Goal: Task Accomplishment & Management: Complete application form

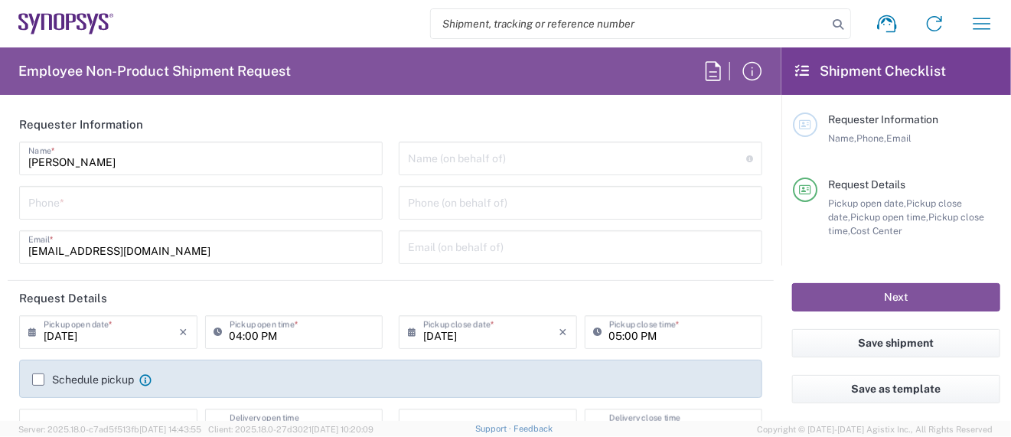
type input "Delivered at Place"
type input "US01, SG, MSIP2, R&D 510464"
type input "United States"
type input "Department"
type input "Oregon"
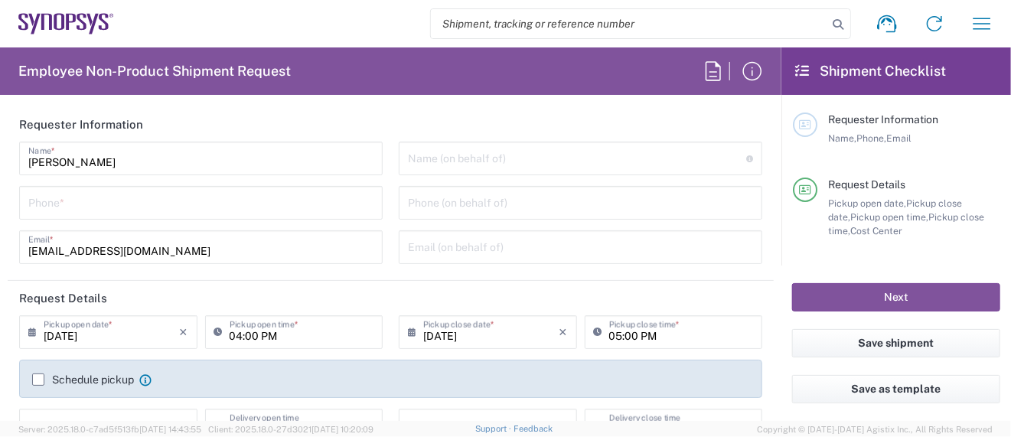
type input "United States"
type input "Hillsboro US03"
click at [164, 208] on input "tel" at bounding box center [200, 201] width 345 height 27
type input "5039399670"
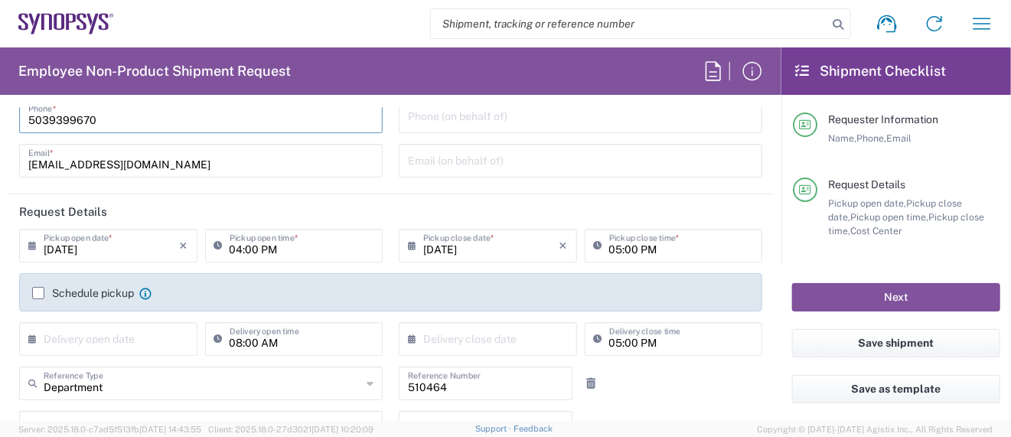
scroll to position [102, 0]
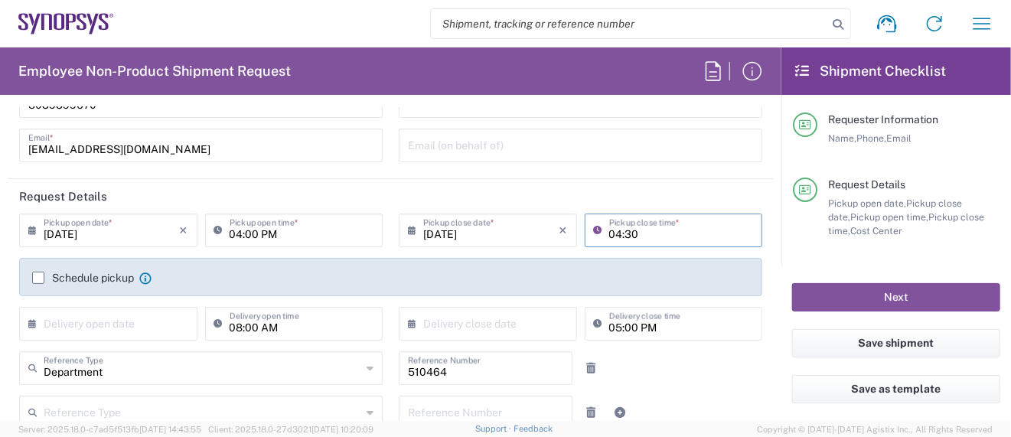
click at [614, 234] on input "04:30" at bounding box center [681, 229] width 145 height 27
click at [618, 233] on input "04:30" at bounding box center [681, 229] width 145 height 27
click at [617, 235] on input "04:30" at bounding box center [681, 229] width 145 height 27
click at [610, 235] on input "04:30" at bounding box center [681, 229] width 145 height 27
drag, startPoint x: 611, startPoint y: 234, endPoint x: 646, endPoint y: 229, distance: 34.8
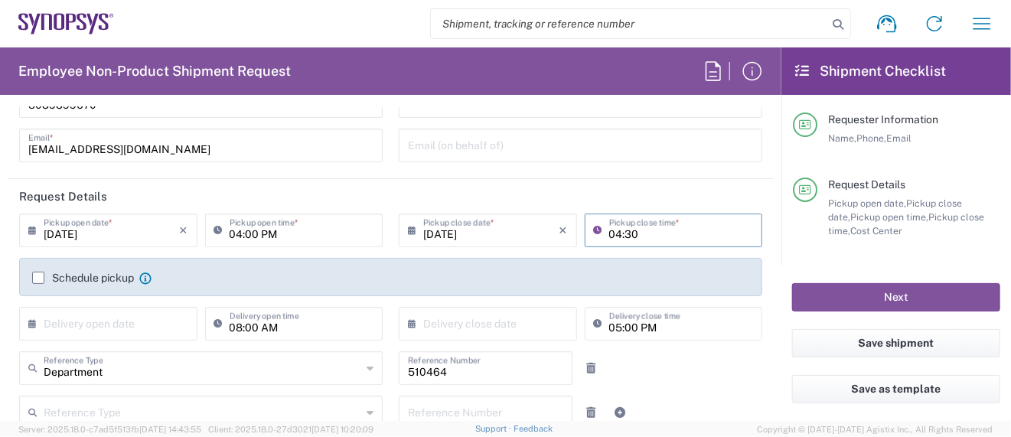
click at [645, 229] on input "04:30" at bounding box center [681, 229] width 145 height 27
type input "04:30"
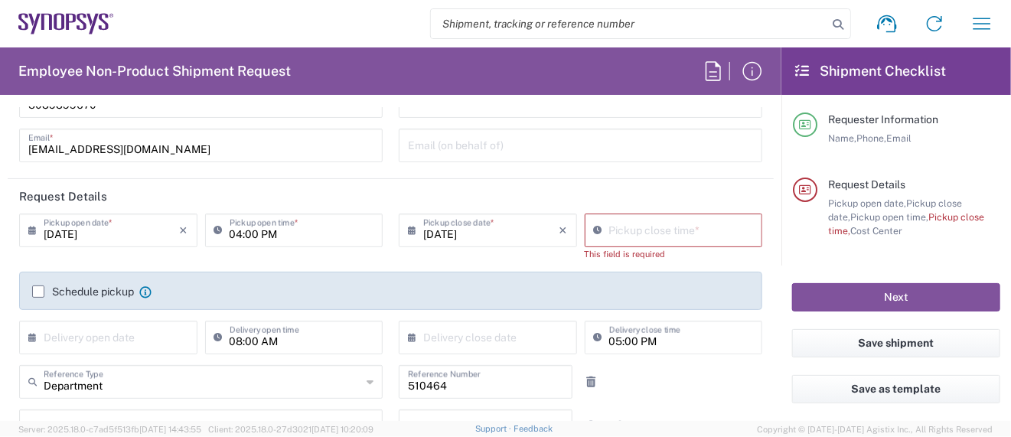
click at [698, 176] on agx-form-section "Requester Information Sarah Wing Name * 5039399670 Phone * wing@synopsys.com Em…" at bounding box center [391, 92] width 766 height 174
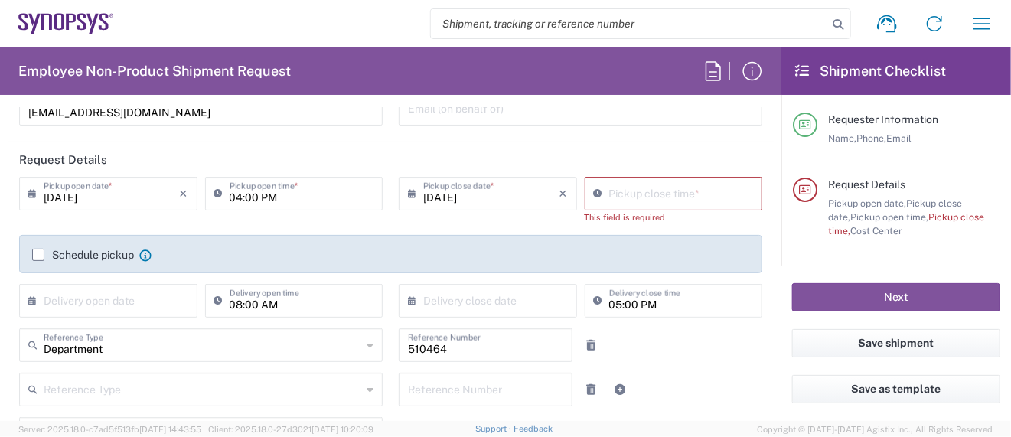
scroll to position [0, 0]
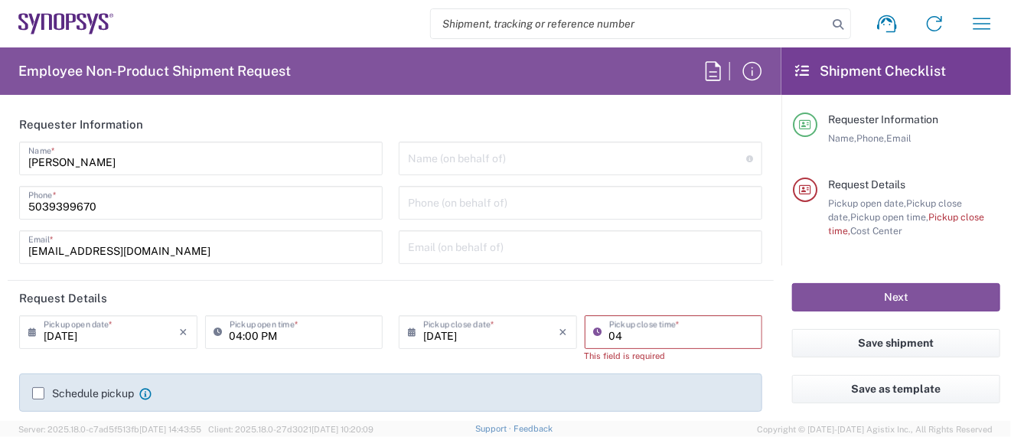
type input "04:00 PM"
click at [233, 336] on input "04:00 PM" at bounding box center [301, 330] width 145 height 27
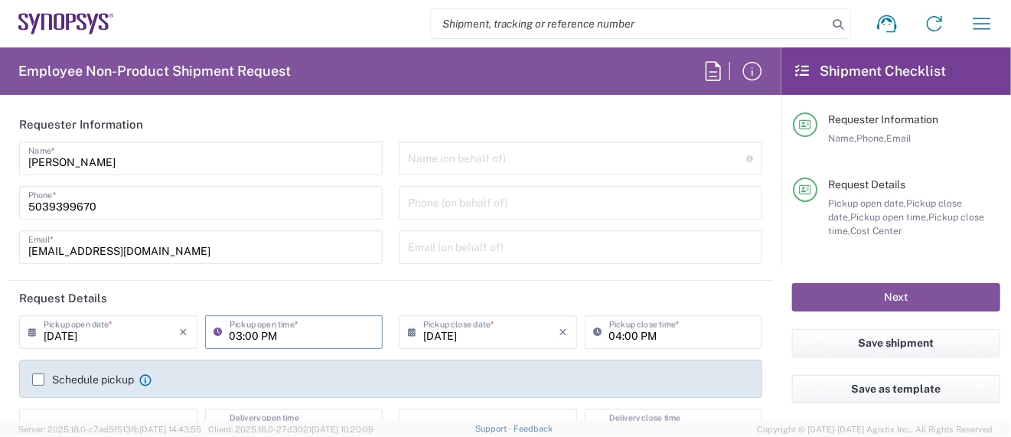
drag, startPoint x: 242, startPoint y: 334, endPoint x: 262, endPoint y: 329, distance: 20.4
click at [242, 334] on input "03:00 PM" at bounding box center [301, 330] width 145 height 27
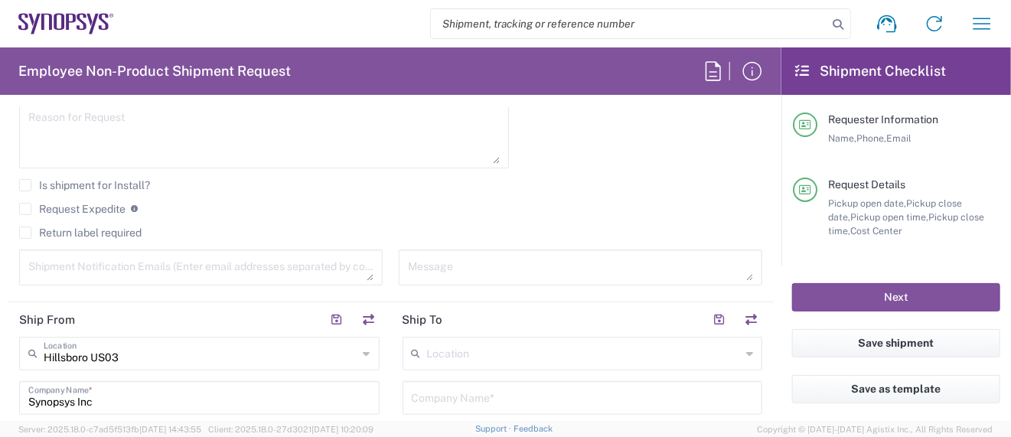
scroll to position [509, 0]
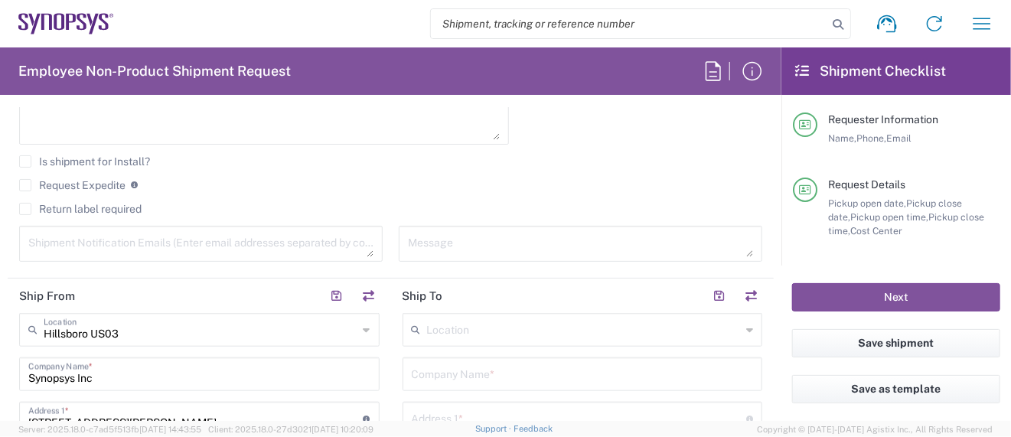
type input "03:30 PM"
click at [450, 330] on input "text" at bounding box center [584, 328] width 314 height 27
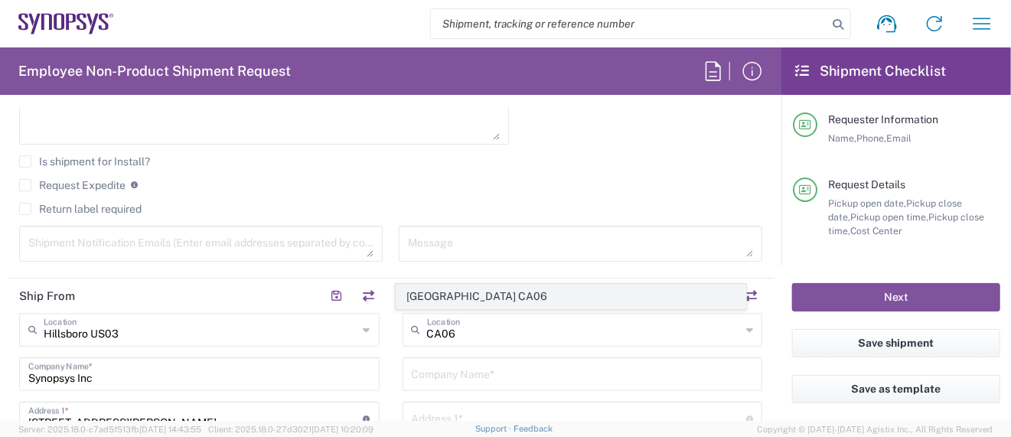
click at [477, 297] on span "Mississauga CA06" at bounding box center [571, 297] width 350 height 24
type input "Mississauga CA06"
type input "Synopsys Mississauga CA06"
type input "1 City Centre Drive"
type input "Suite 900"
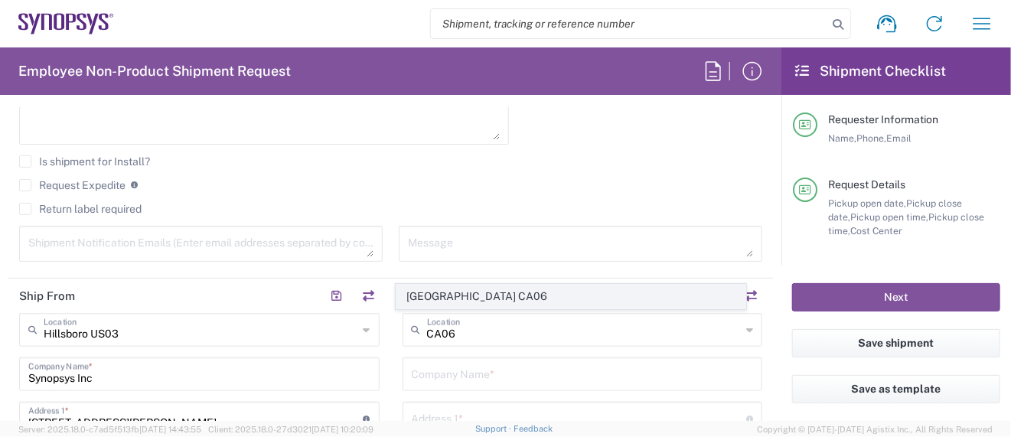
type input "Mississauga"
type input "Canada"
type input "L5B 1M2"
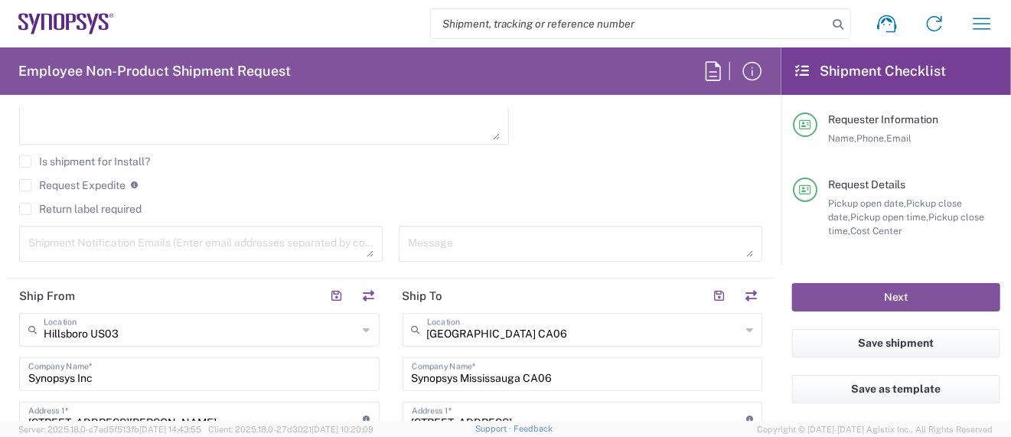
type input "Ontario"
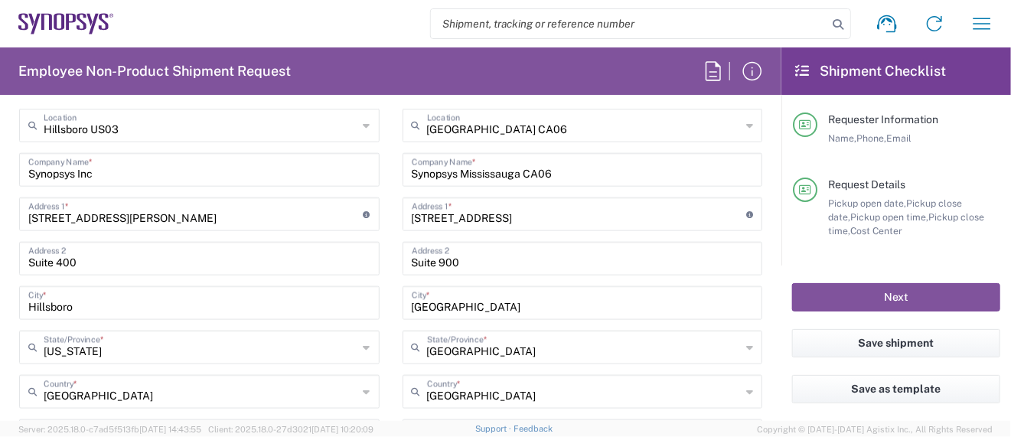
scroll to position [815, 0]
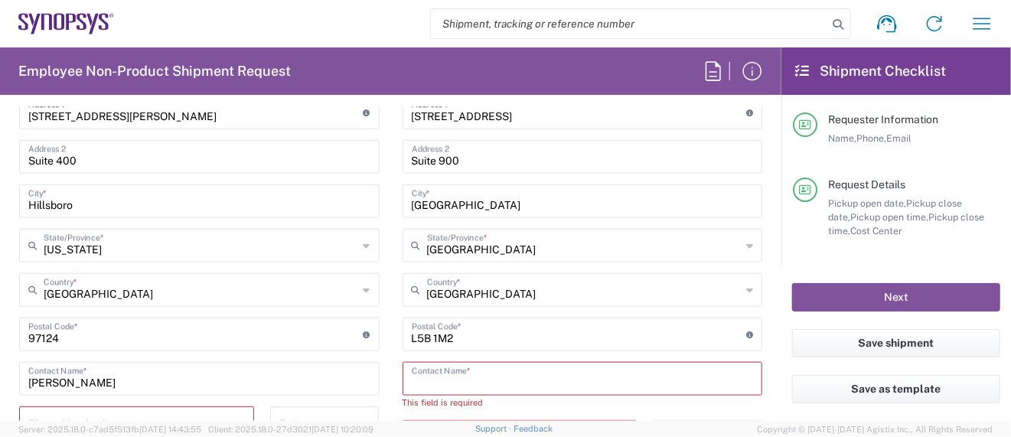
click at [424, 378] on input "text" at bounding box center [583, 377] width 342 height 27
paste input "Zhinian Shu"
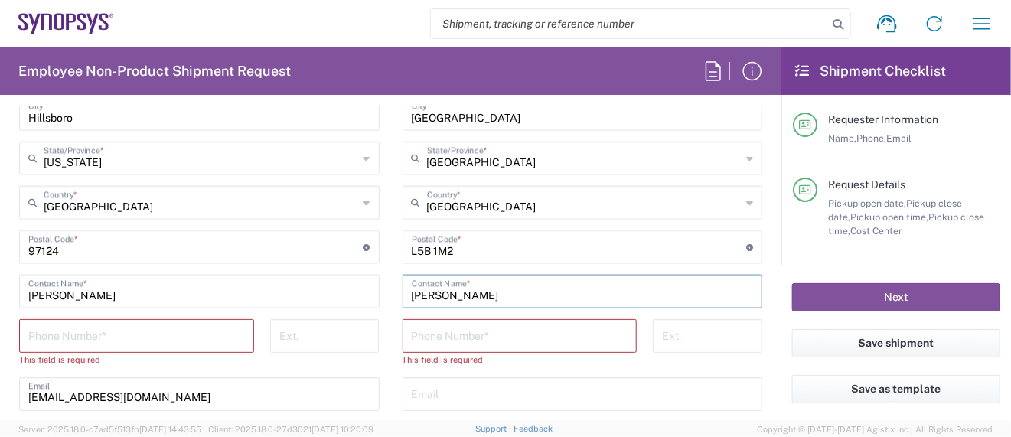
scroll to position [917, 0]
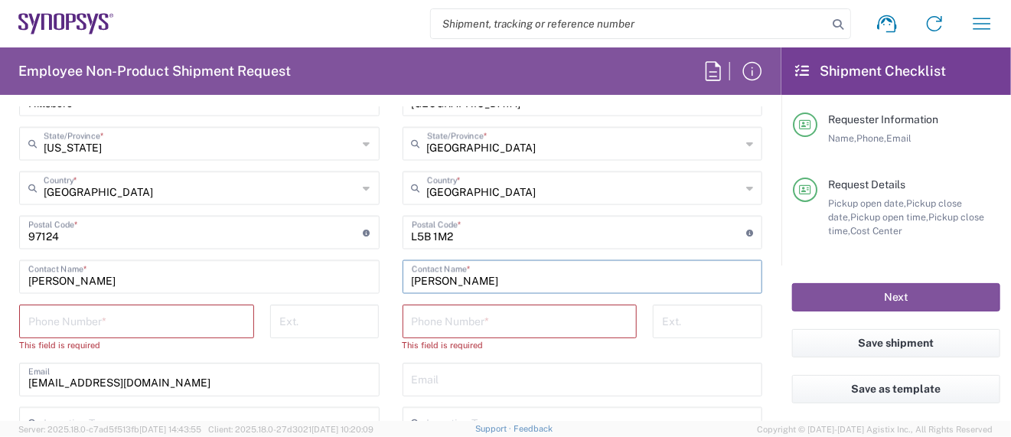
type input "Zhinian Shu"
click at [105, 318] on input "tel" at bounding box center [136, 320] width 216 height 27
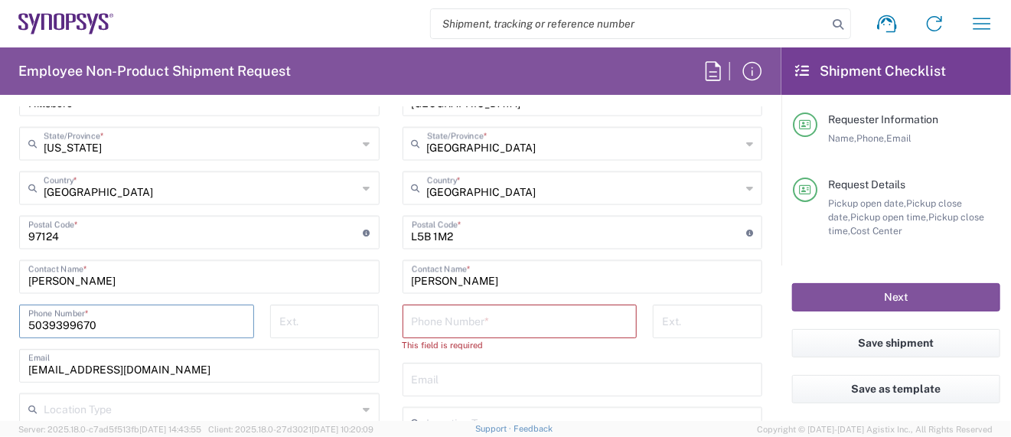
type input "5039399670"
click at [491, 379] on input "text" at bounding box center [583, 378] width 342 height 27
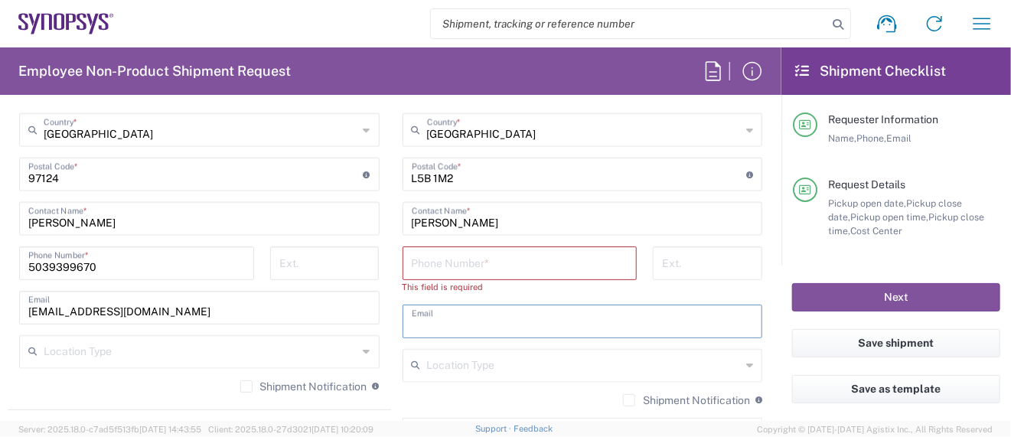
scroll to position [1020, 0]
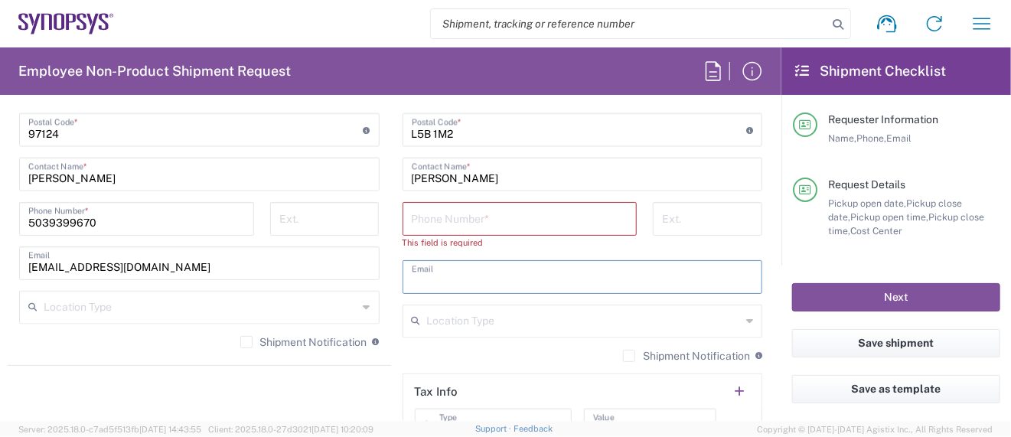
click at [441, 274] on input "text" at bounding box center [583, 275] width 342 height 27
paste input "zshu@synopsys.com"
type input "zshu@synopsys.com"
click at [465, 204] on input "tel" at bounding box center [520, 217] width 216 height 27
paste input "905-273-8400"
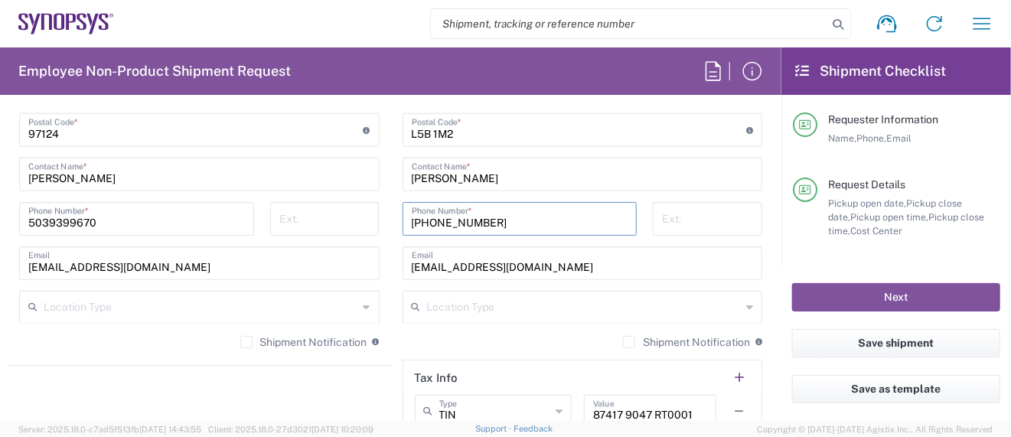
type input "905-273-8400"
click at [46, 217] on input "5039399670" at bounding box center [136, 217] width 216 height 27
drag, startPoint x: 70, startPoint y: 219, endPoint x: 79, endPoint y: 216, distance: 8.7
click at [71, 218] on input "503-9399670" at bounding box center [136, 217] width 216 height 27
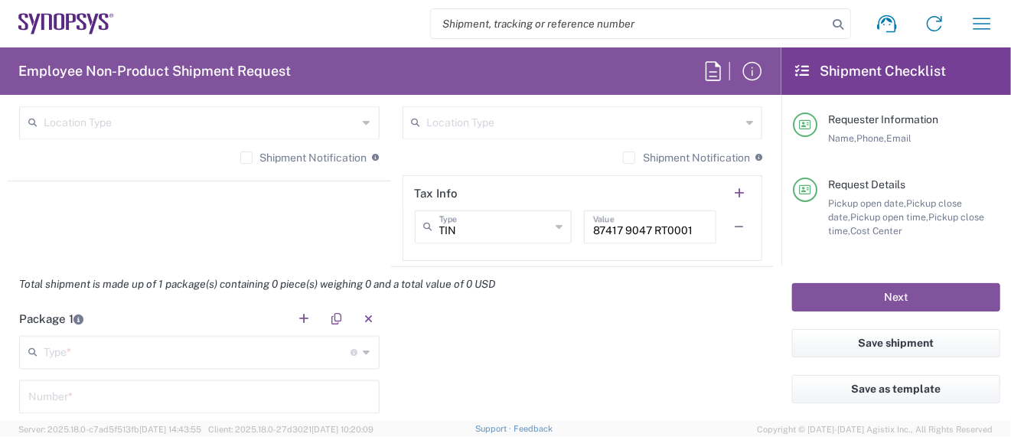
scroll to position [1326, 0]
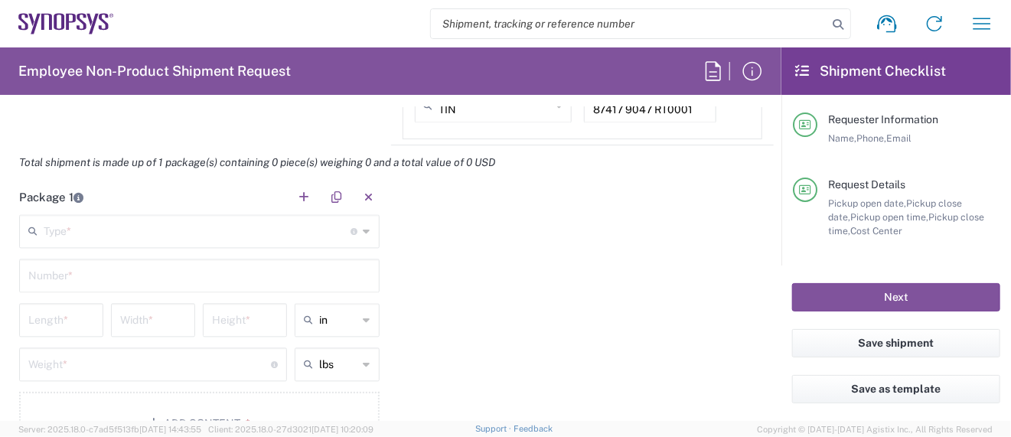
type input "503-939-9670"
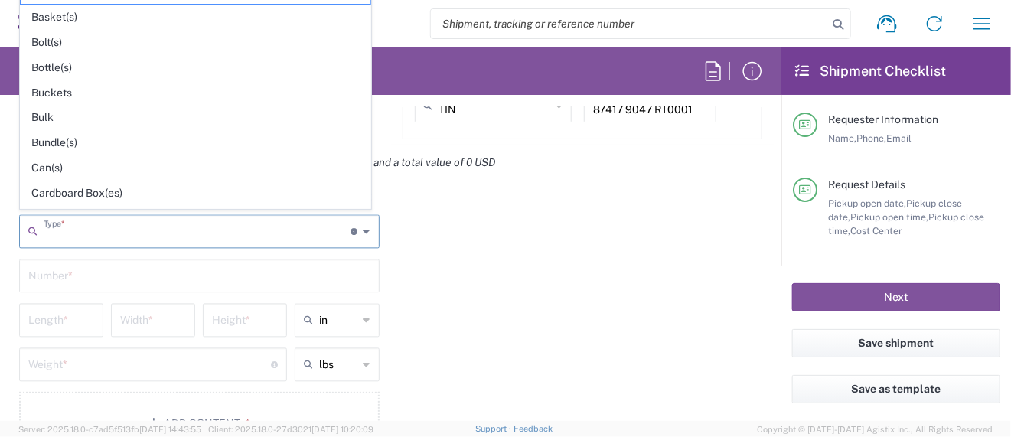
click at [132, 222] on input "text" at bounding box center [198, 229] width 308 height 27
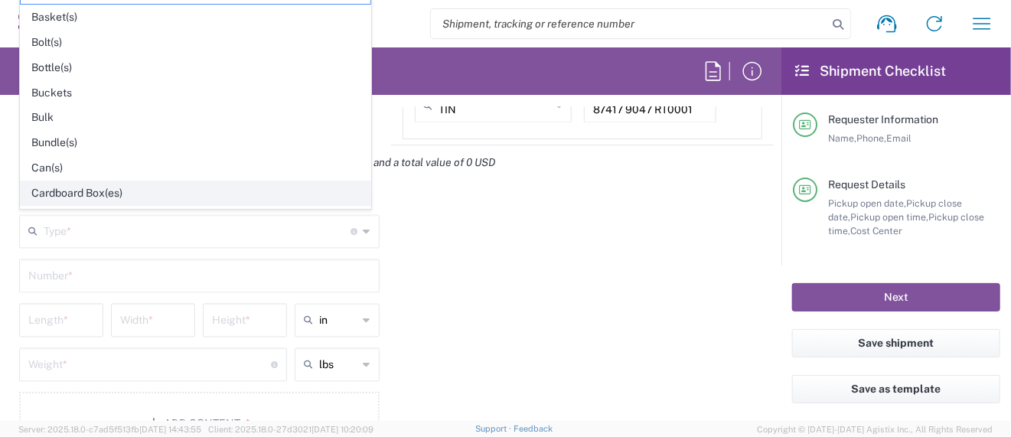
click at [90, 183] on span "Cardboard Box(es)" at bounding box center [196, 193] width 350 height 24
type input "Cardboard Box(es)"
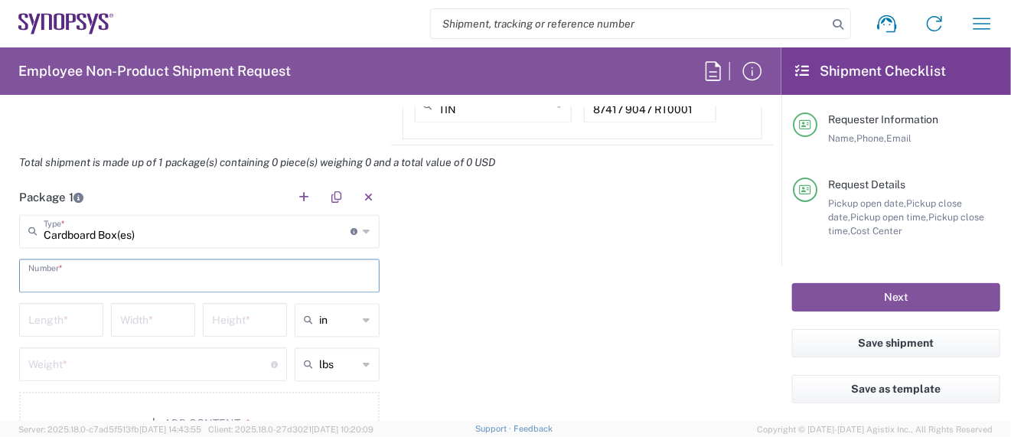
click at [83, 272] on input "text" at bounding box center [199, 274] width 342 height 27
type input "1"
click at [57, 314] on input "number" at bounding box center [61, 318] width 66 height 27
type input "14.5"
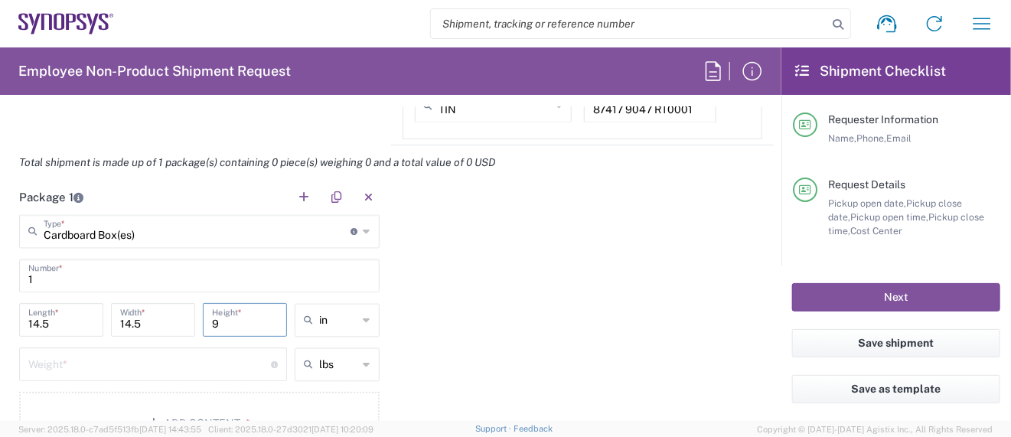
type input "9"
click at [64, 365] on input "number" at bounding box center [149, 363] width 242 height 27
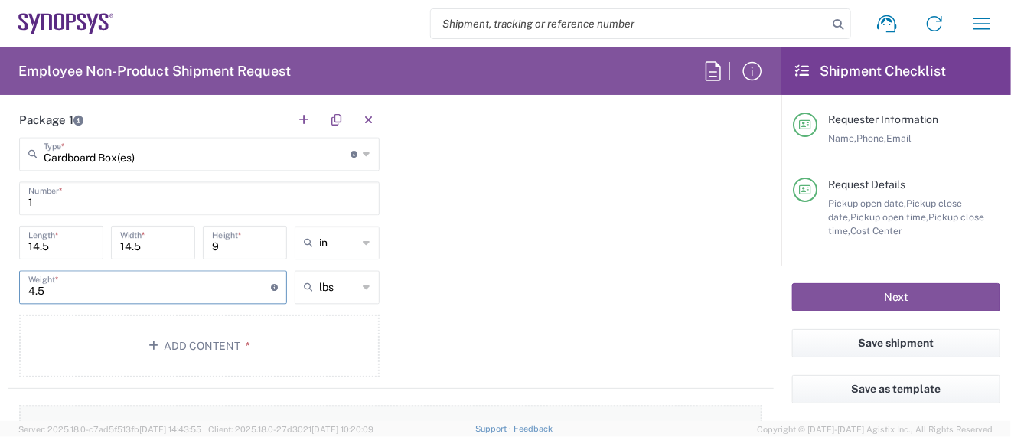
scroll to position [1427, 0]
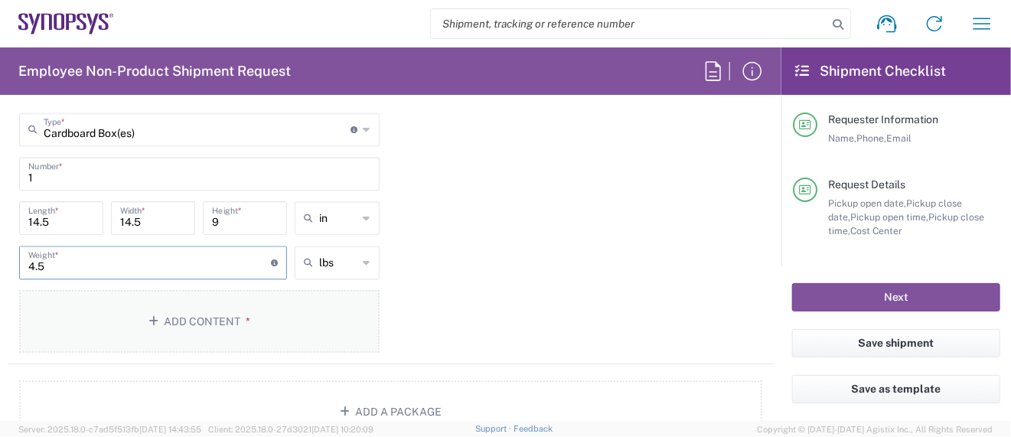
type input "4.5"
click at [189, 320] on button "Add Content *" at bounding box center [199, 321] width 360 height 63
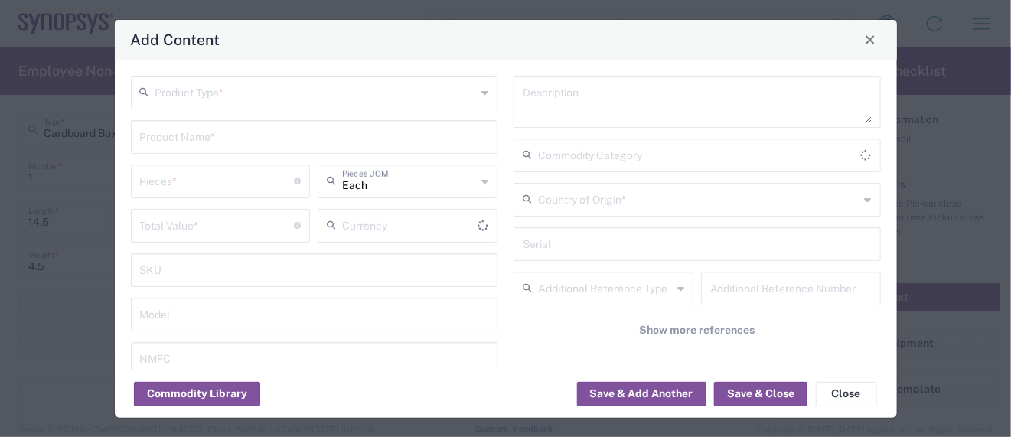
type input "US Dollar"
click at [223, 88] on input "text" at bounding box center [315, 91] width 321 height 27
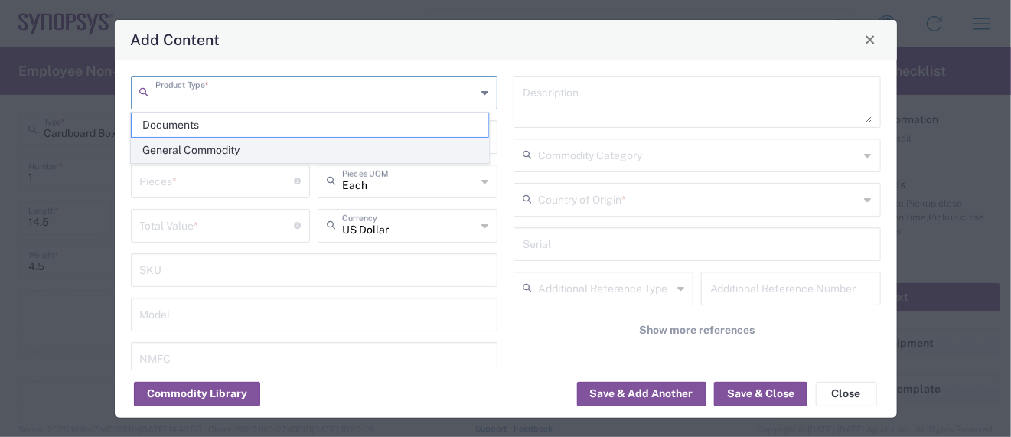
click at [201, 145] on span "General Commodity" at bounding box center [310, 150] width 356 height 24
type input "General Commodity"
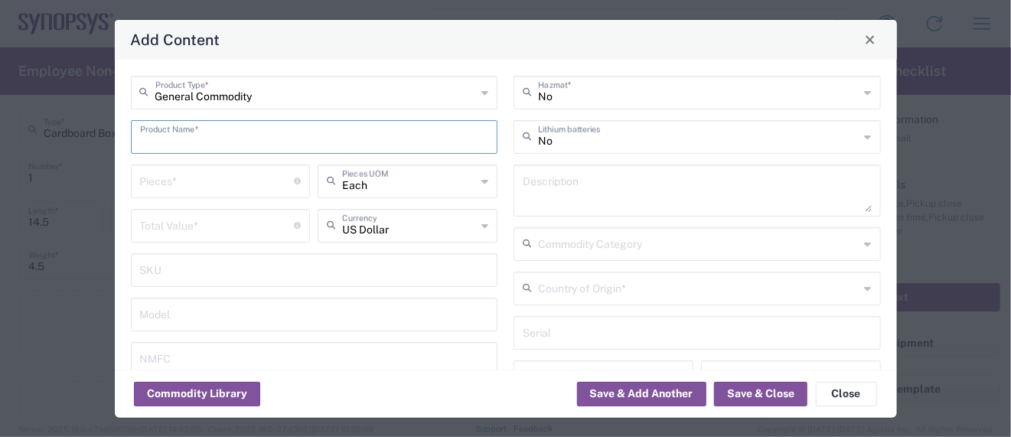
click at [198, 133] on input "text" at bounding box center [314, 135] width 349 height 27
click at [243, 399] on button "Commodity Library" at bounding box center [197, 394] width 126 height 24
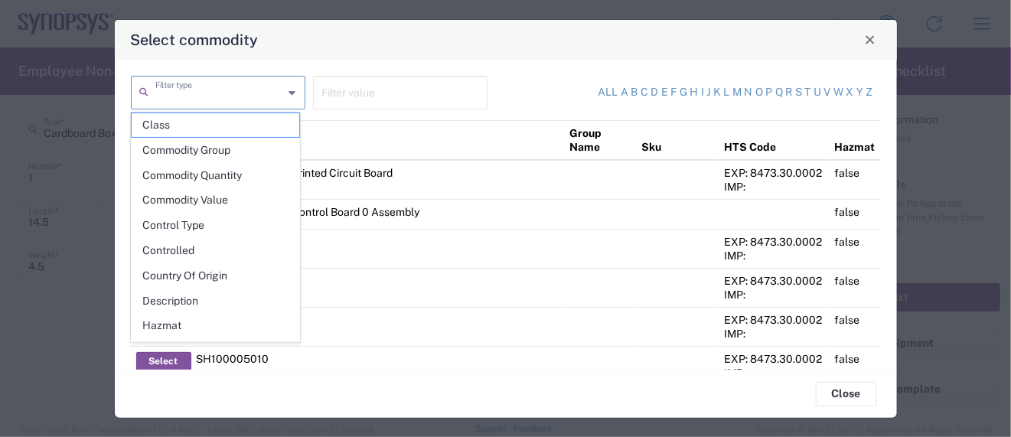
click at [233, 96] on input "text" at bounding box center [219, 91] width 129 height 27
click at [333, 94] on input "text" at bounding box center [400, 91] width 156 height 27
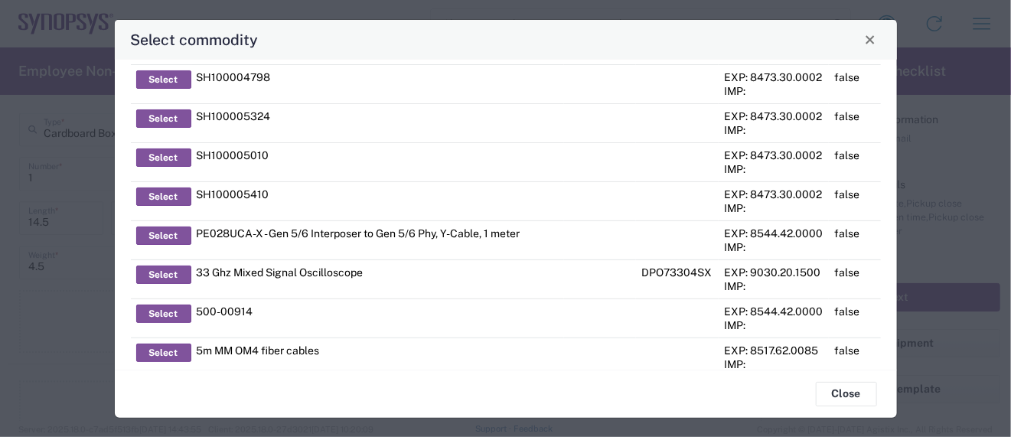
scroll to position [0, 0]
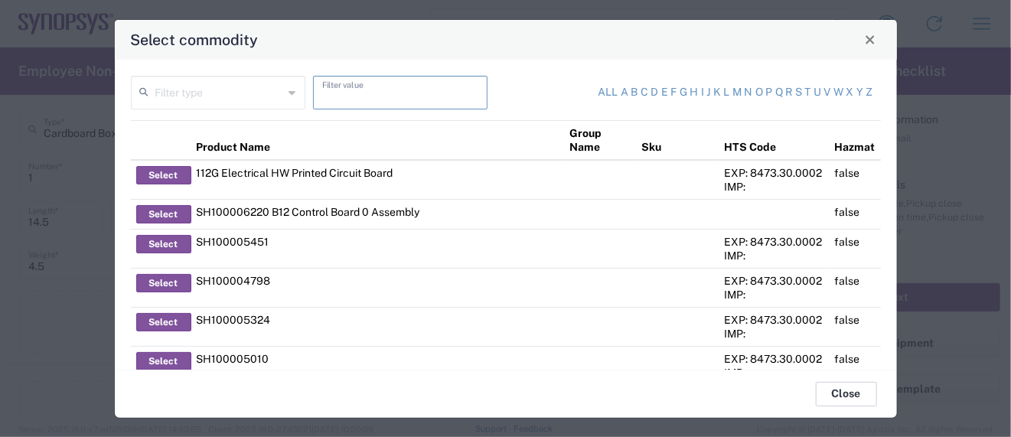
click at [852, 398] on button "Close" at bounding box center [845, 394] width 61 height 24
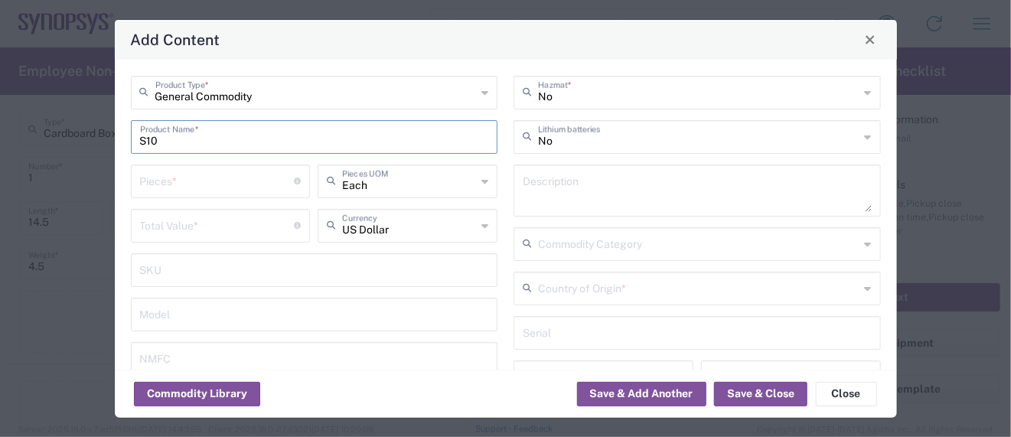
click at [174, 140] on input "S10" at bounding box center [314, 135] width 349 height 27
click at [201, 140] on input "S10 Rev B" at bounding box center [314, 135] width 349 height 27
type input "S"
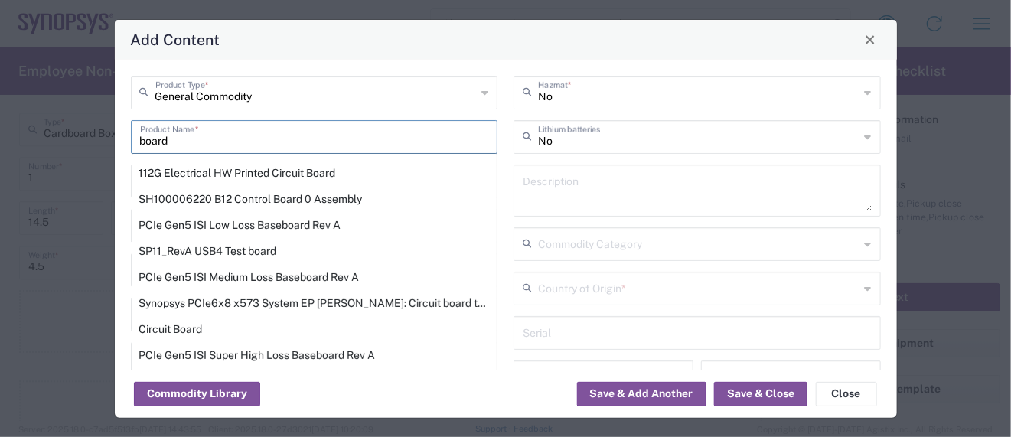
drag, startPoint x: 204, startPoint y: 139, endPoint x: 124, endPoint y: 134, distance: 80.5
click at [124, 134] on div "General Commodity Product Type * board Product Name * 112G Electrical HW Printe…" at bounding box center [313, 275] width 383 height 398
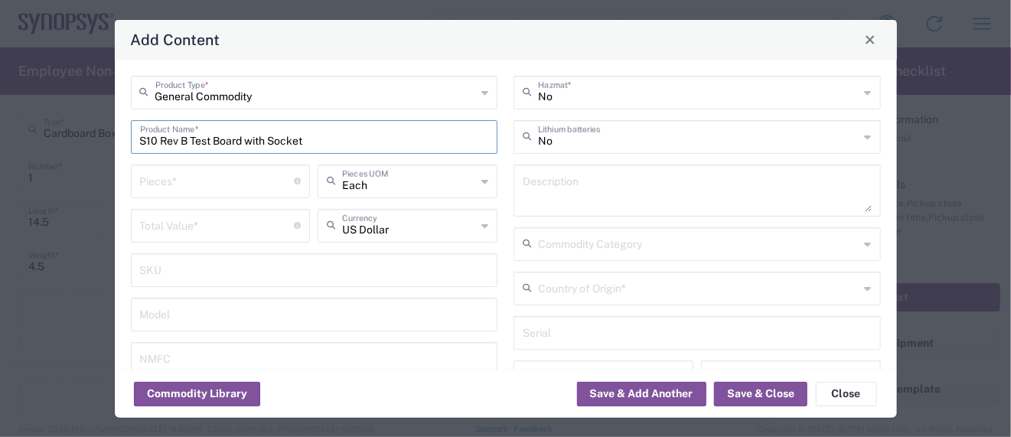
drag, startPoint x: 317, startPoint y: 141, endPoint x: -47, endPoint y: 91, distance: 367.5
click at [0, 91] on html "Shipment request Shipment tracking Employee non-product shipment request My shi…" at bounding box center [505, 218] width 1011 height 437
type input "S10 Rev B Test Board with Socket"
click at [562, 176] on textarea at bounding box center [696, 190] width 349 height 43
paste textarea "S10 Rev B Test Board with Socket"
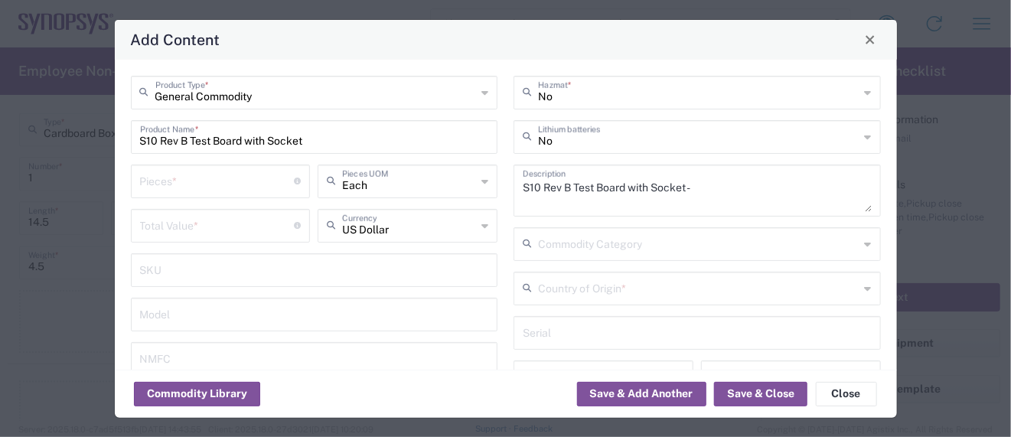
click at [711, 181] on textarea "S10 Rev B Test Board with Socket -" at bounding box center [696, 190] width 349 height 43
paste textarea "Provides power and input/output paths for microelectronic parts/Circuit board t…"
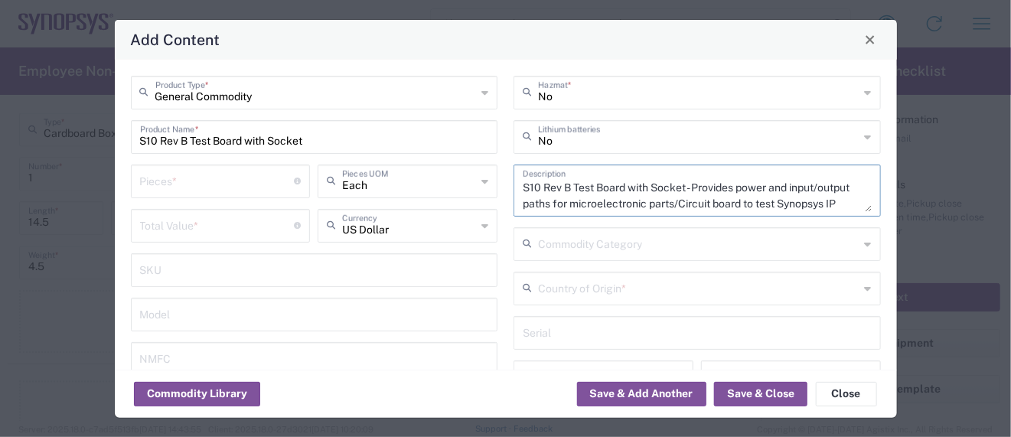
type textarea "S10 Rev B Test Board with Socket - Provides power and input/output paths for mi…"
click at [188, 226] on input "number" at bounding box center [217, 224] width 155 height 27
paste input "11317"
type input "11317"
click at [161, 188] on input "number" at bounding box center [217, 180] width 155 height 27
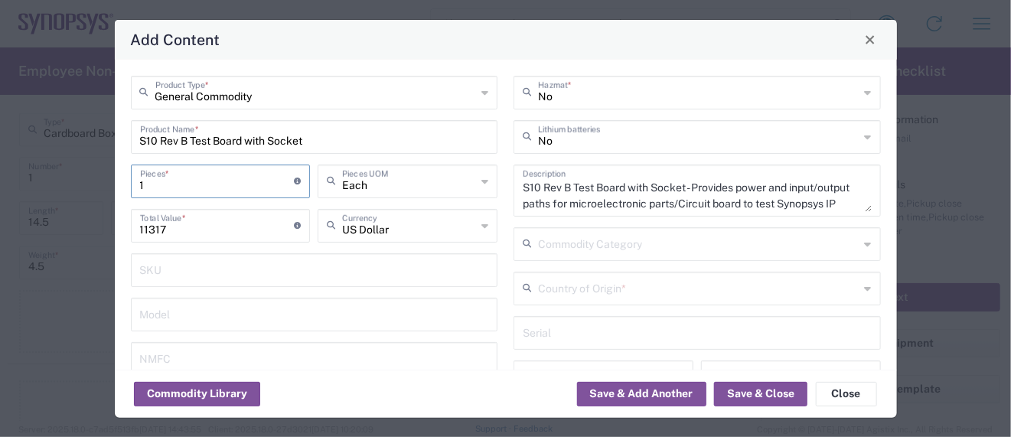
type input "1"
click at [177, 229] on input "11317" at bounding box center [217, 224] width 155 height 27
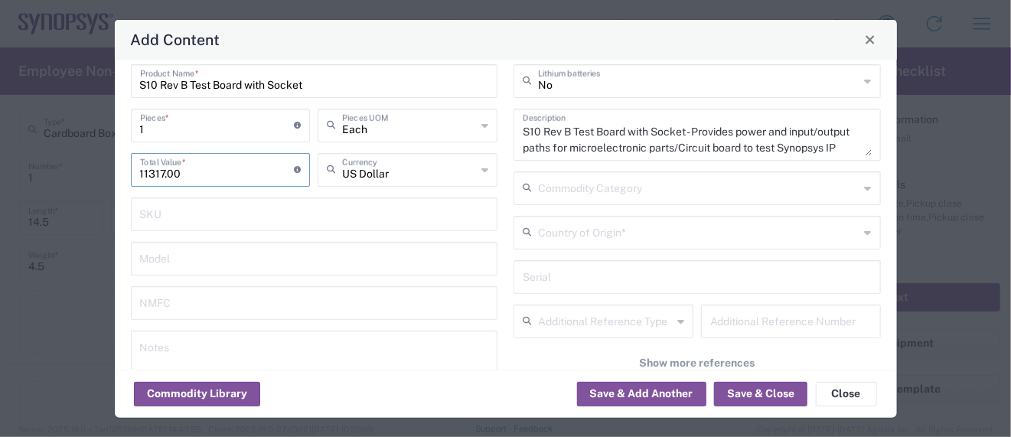
scroll to position [102, 0]
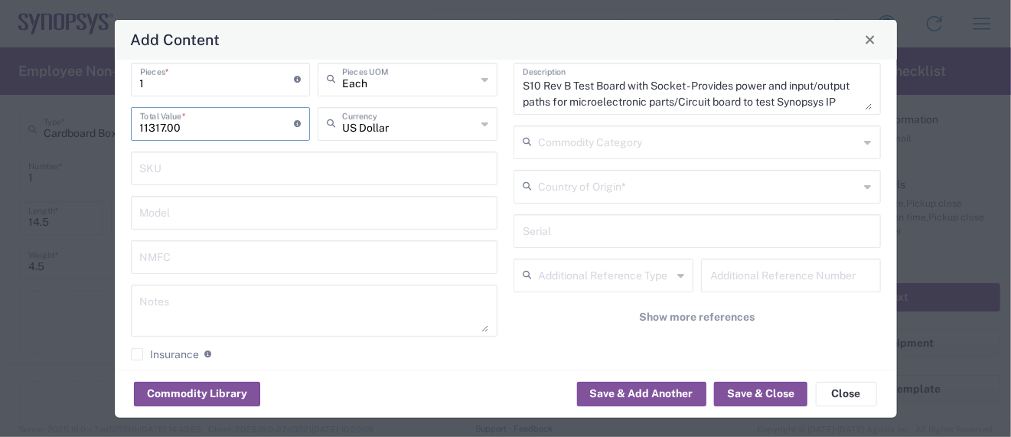
type input "11317.00"
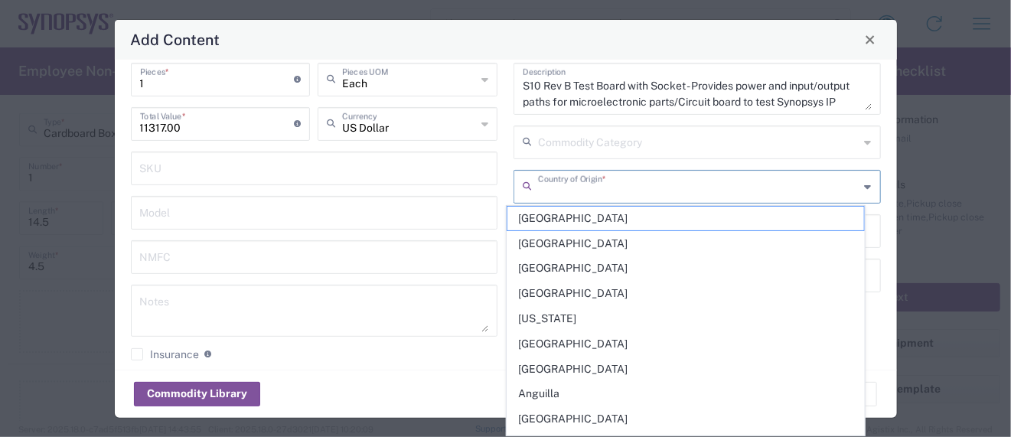
click at [608, 181] on input "text" at bounding box center [698, 185] width 321 height 27
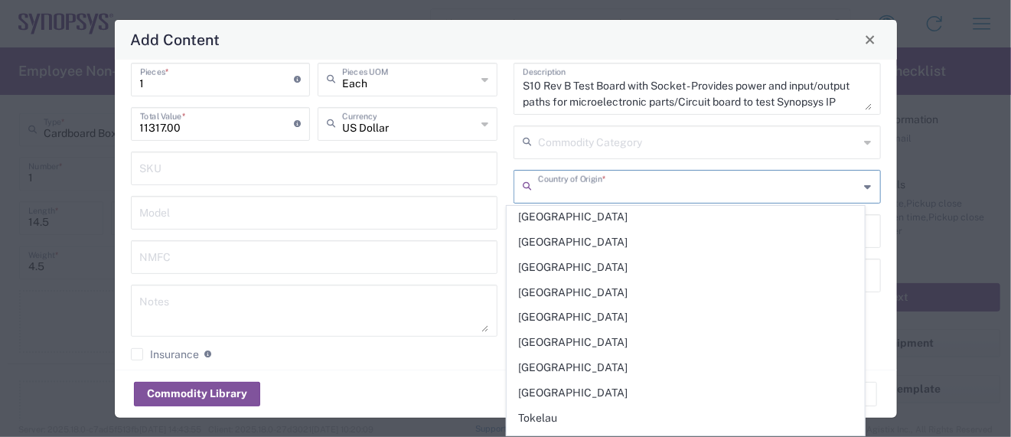
scroll to position [5610, 0]
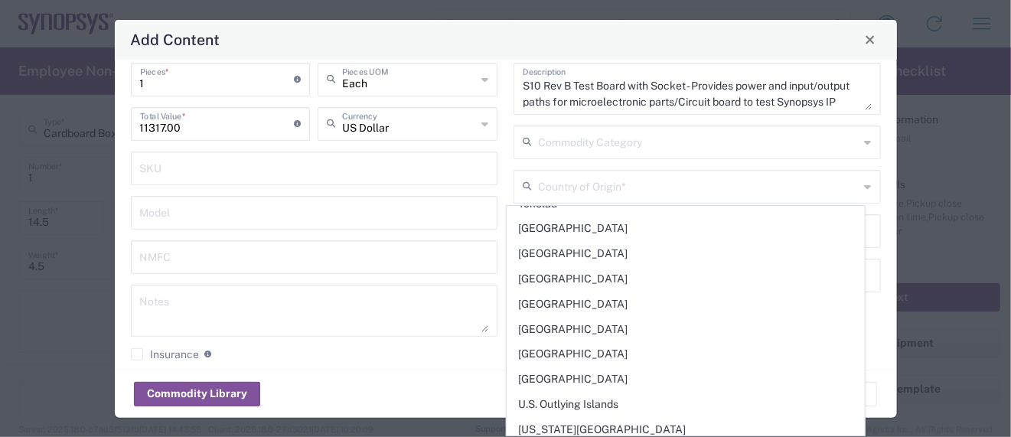
type input "United States"
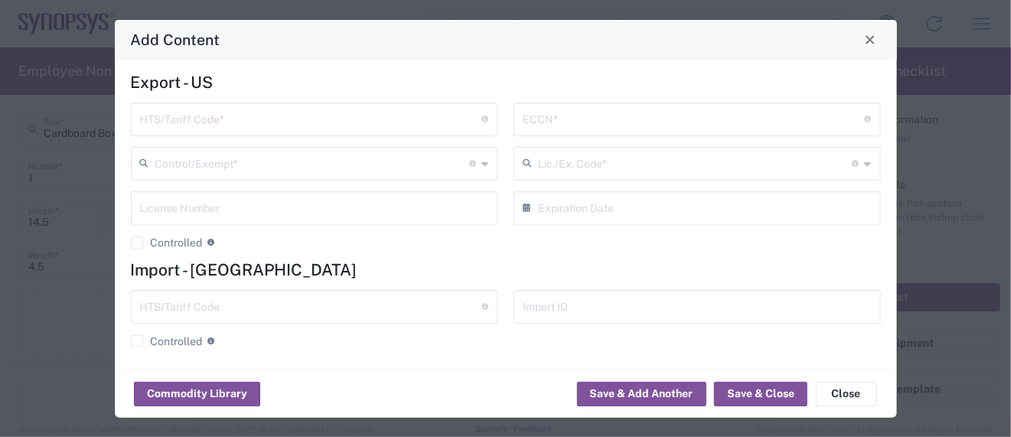
scroll to position [408, 0]
click at [226, 114] on input "text" at bounding box center [311, 116] width 342 height 27
paste input "8534.00.0020"
type input "8534.00.0020"
click at [565, 109] on input "text" at bounding box center [693, 116] width 342 height 27
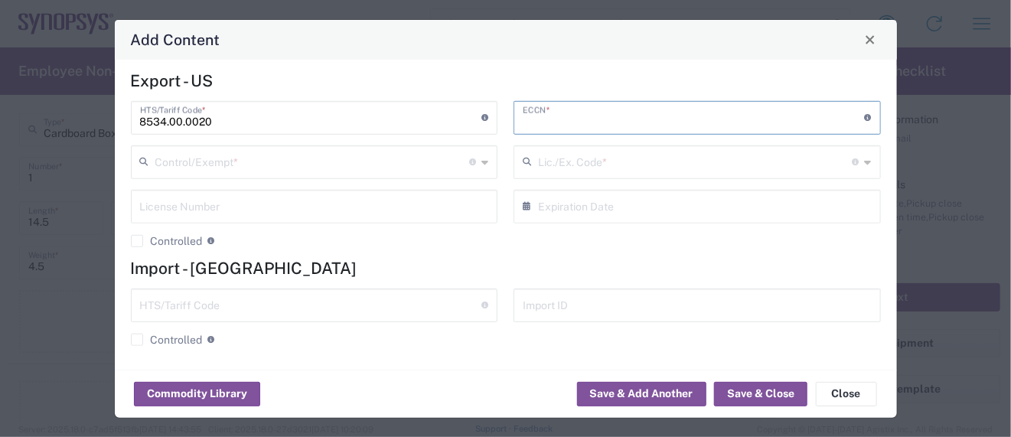
paste input "3A991/NLR"
type input "3A991/NLR"
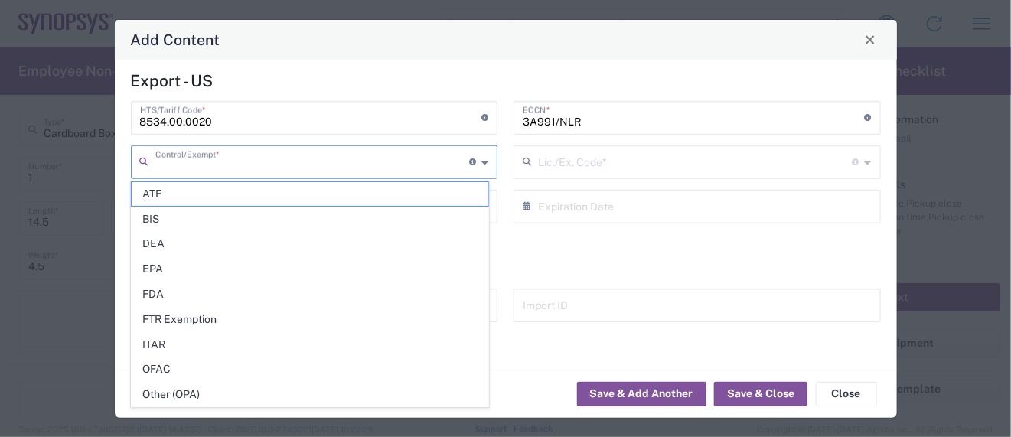
click at [249, 163] on input "text" at bounding box center [312, 161] width 314 height 27
click at [190, 388] on span "Other (OPA)" at bounding box center [310, 394] width 356 height 24
type input "Other (OPA)"
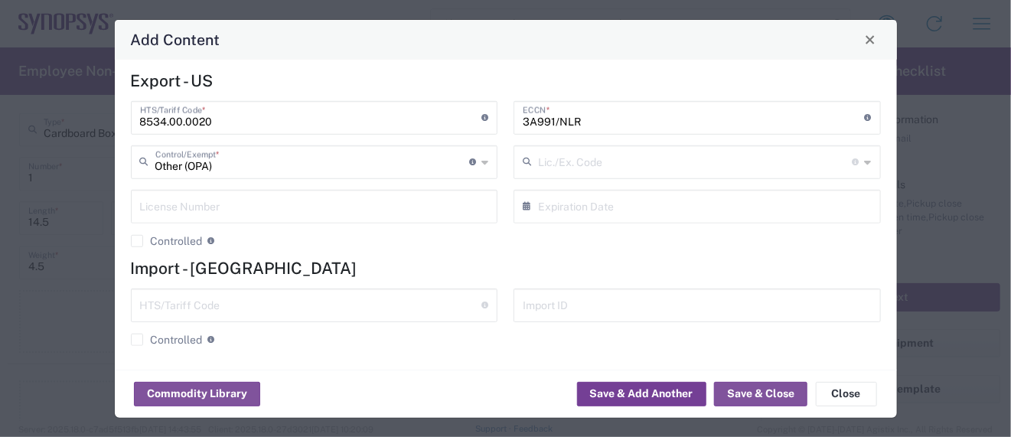
click at [620, 392] on button "Save & Add Another" at bounding box center [641, 394] width 129 height 24
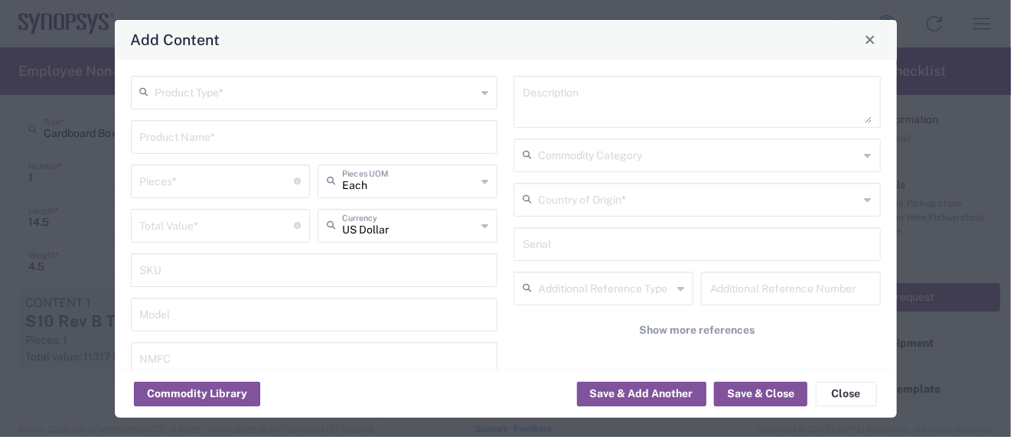
click at [243, 90] on input "text" at bounding box center [315, 91] width 321 height 27
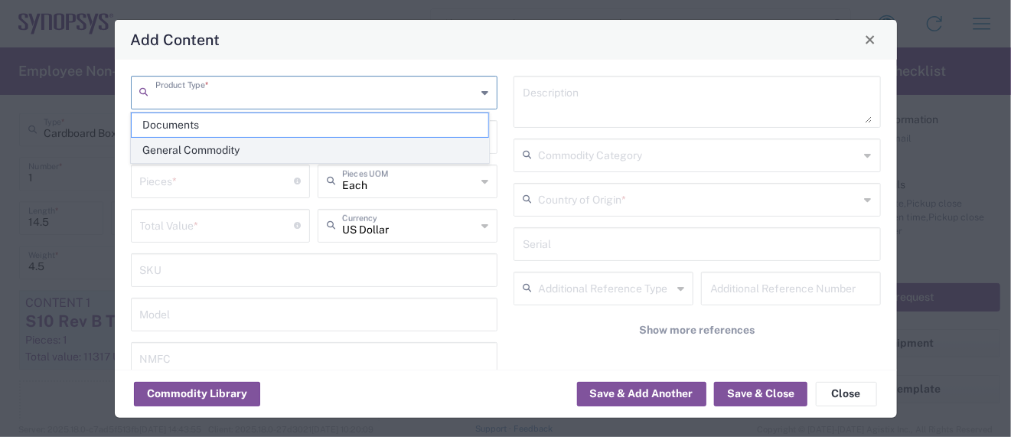
click at [190, 146] on span "General Commodity" at bounding box center [310, 150] width 356 height 24
type input "General Commodity"
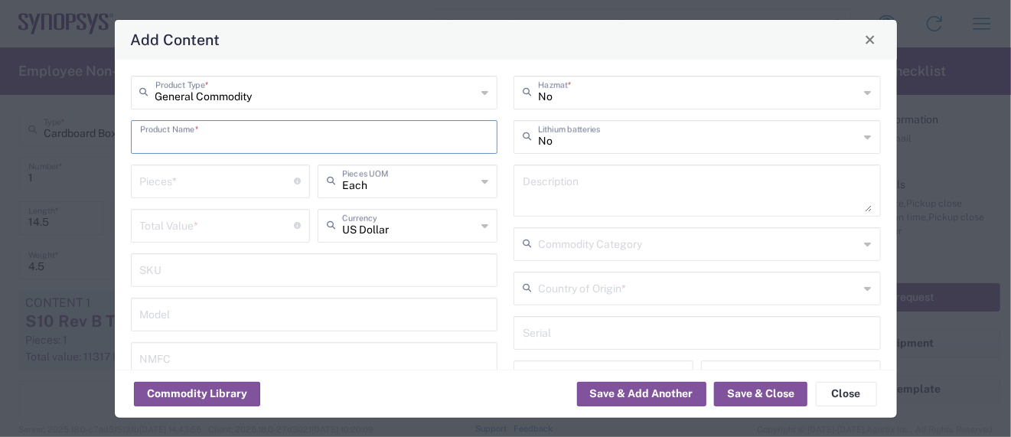
click at [174, 138] on input "text" at bounding box center [314, 135] width 349 height 27
drag, startPoint x: 221, startPoint y: 143, endPoint x: 12, endPoint y: 113, distance: 211.0
click at [13, 113] on div "Add Content General Commodity Product Type * X570 TC2 Chip Product Name * Piece…" at bounding box center [505, 218] width 1011 height 437
type input "X570 TC2 Chip"
click at [586, 187] on textarea at bounding box center [696, 190] width 349 height 43
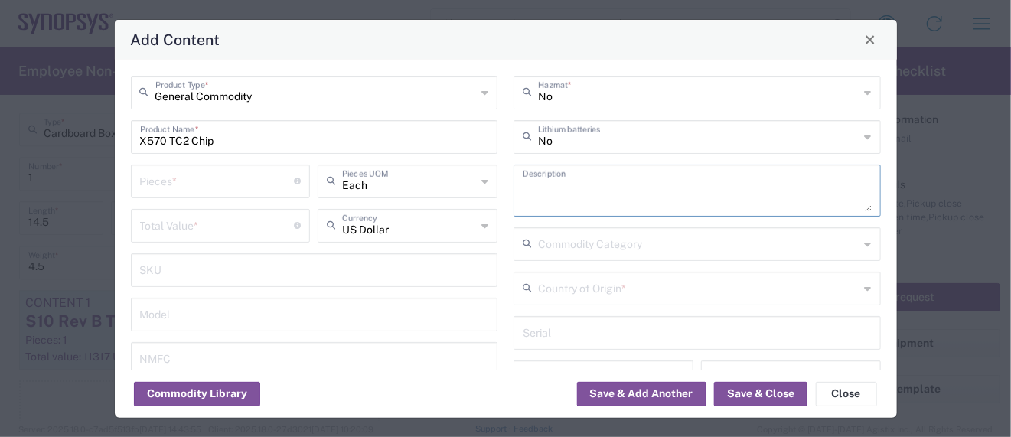
paste textarea "X570 TC2 Chip"
click at [630, 191] on textarea "X570 TC2 Chip -" at bounding box center [696, 190] width 349 height 43
paste textarea "This is an integrated circuit containing Synopsys IP"
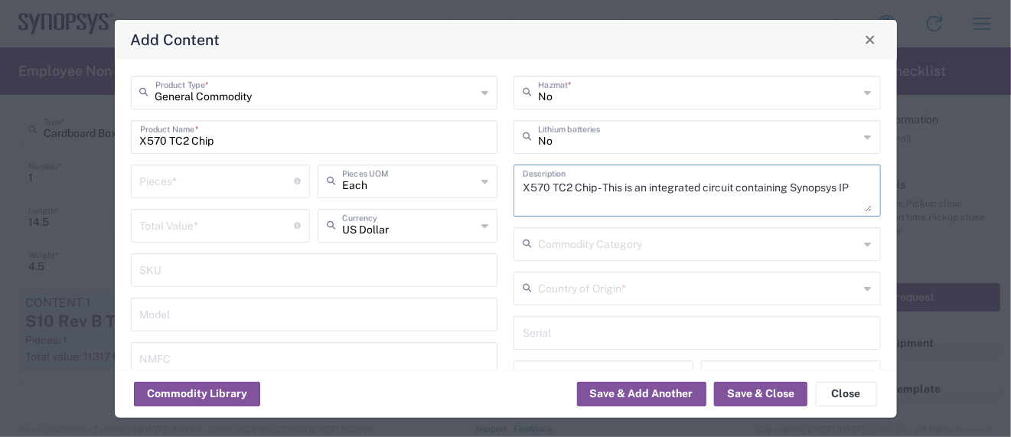
scroll to position [0, 0]
type textarea "X570 TC2 Chip - This is an integrated circuit containing Synopsys IP"
click at [571, 288] on input "text" at bounding box center [698, 287] width 321 height 27
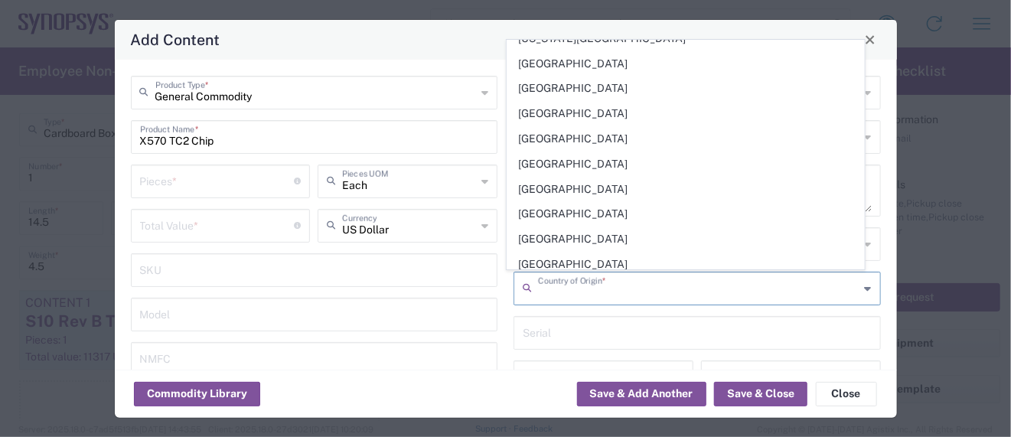
scroll to position [5622, 0]
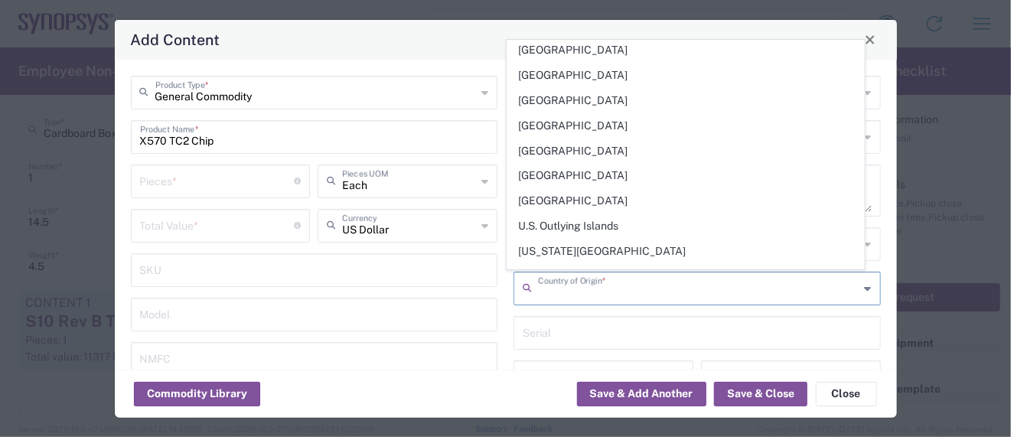
click at [607, 365] on span "United States" at bounding box center [685, 377] width 356 height 24
type input "United States"
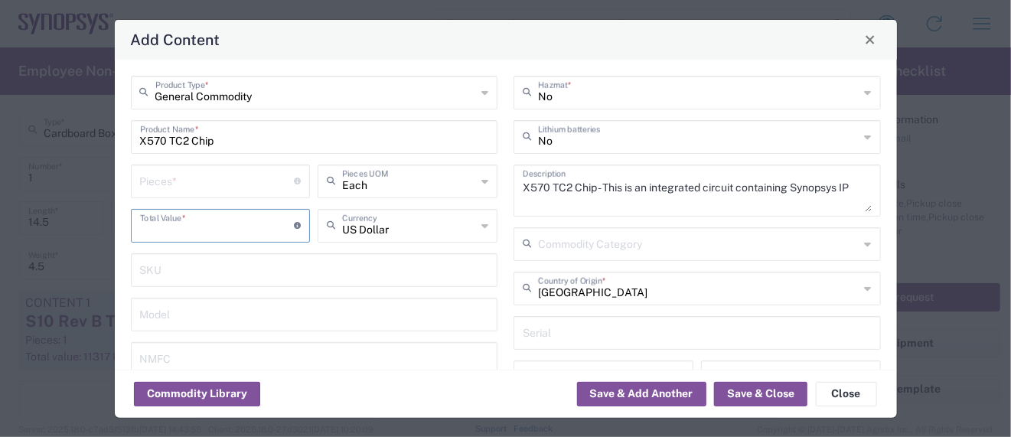
click at [210, 222] on input "number" at bounding box center [217, 224] width 155 height 27
paste input "1711.96"
type input "1711.96"
click at [177, 180] on input "number" at bounding box center [217, 180] width 155 height 27
type input "1"
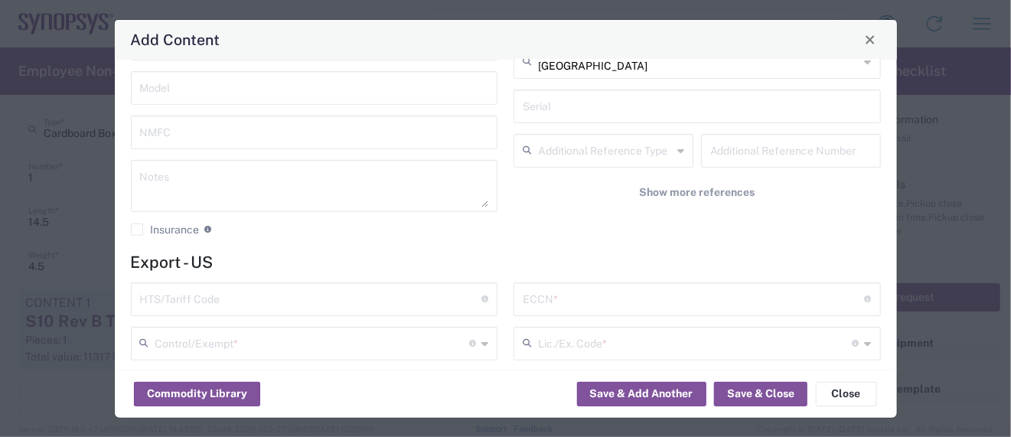
scroll to position [305, 0]
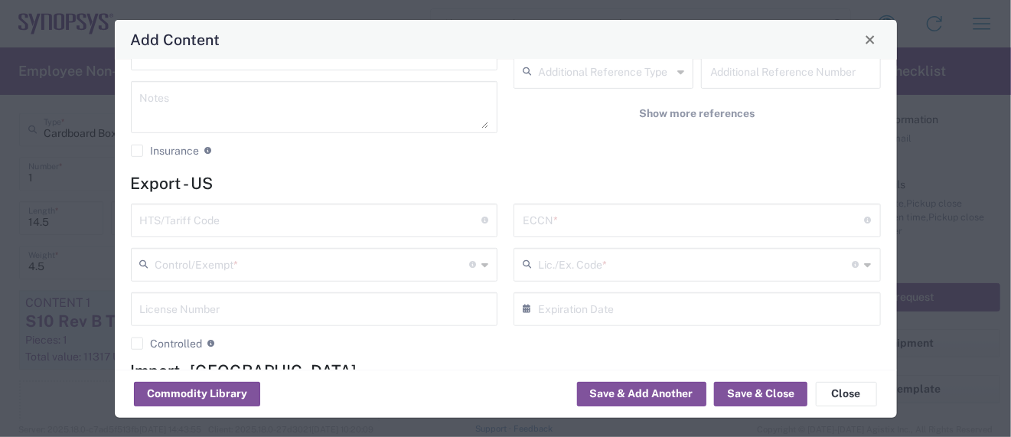
click at [190, 216] on input "text" at bounding box center [311, 219] width 342 height 27
paste input "8542.31.0030"
type input "8542.31.0030"
click at [553, 213] on input "text" at bounding box center [693, 219] width 342 height 27
paste input "3A991/NLR"
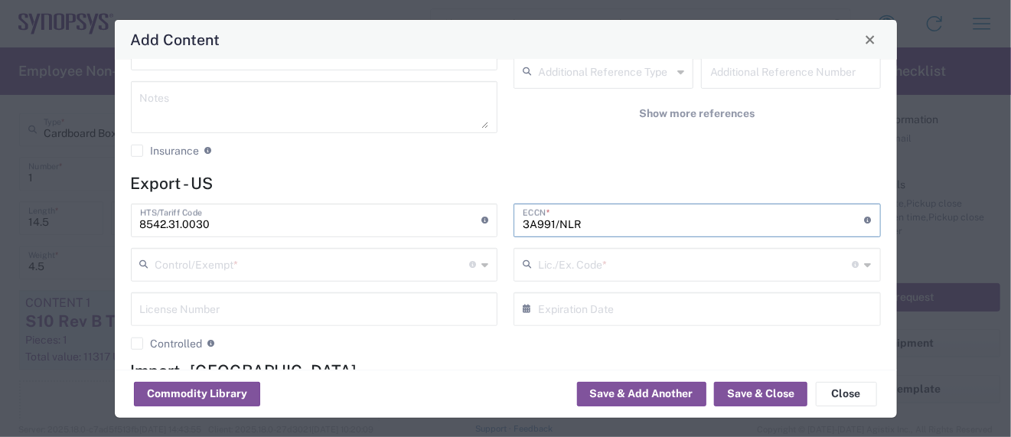
type input "3A991/NLR"
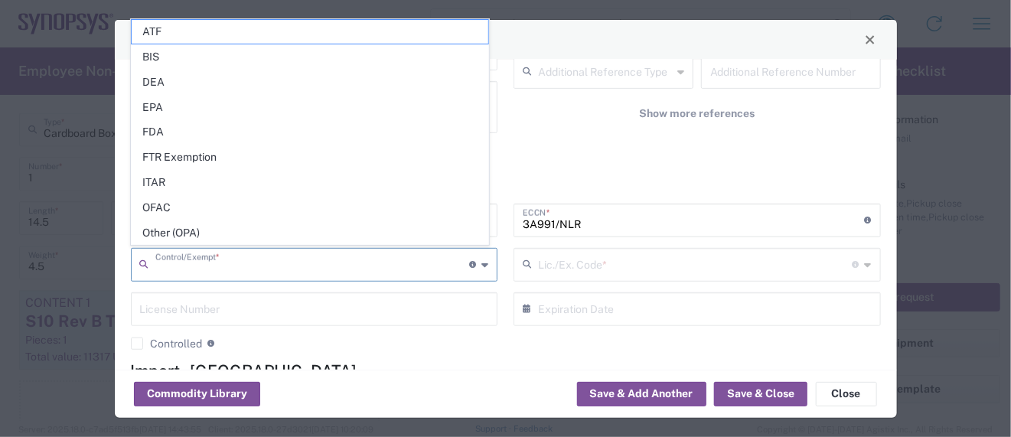
click at [268, 262] on input "text" at bounding box center [312, 263] width 314 height 27
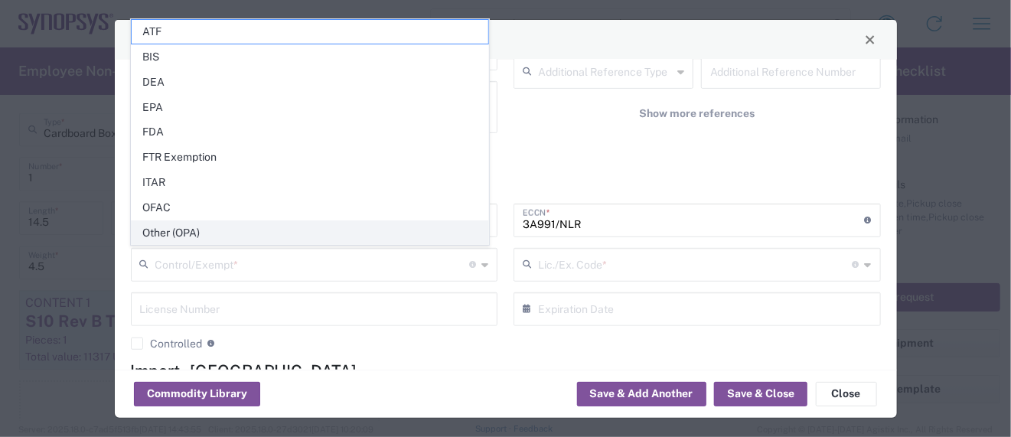
click at [197, 231] on span "Other (OPA)" at bounding box center [310, 233] width 356 height 24
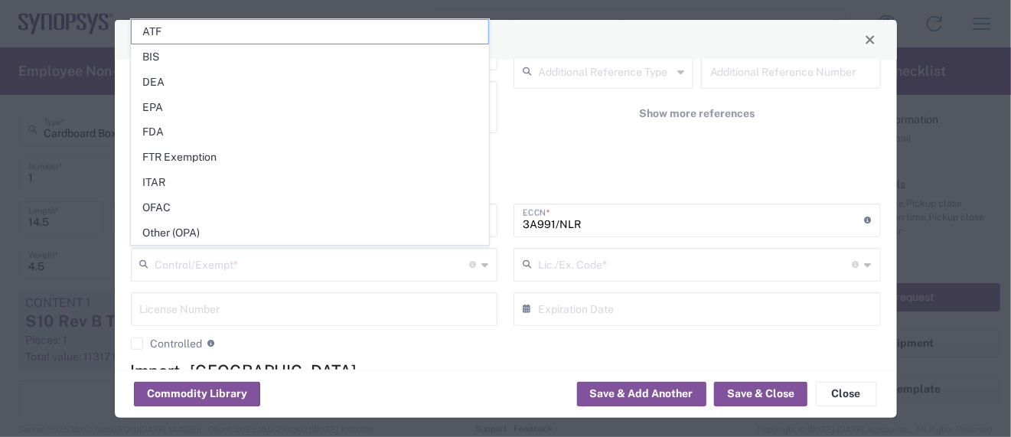
type input "Other (OPA)"
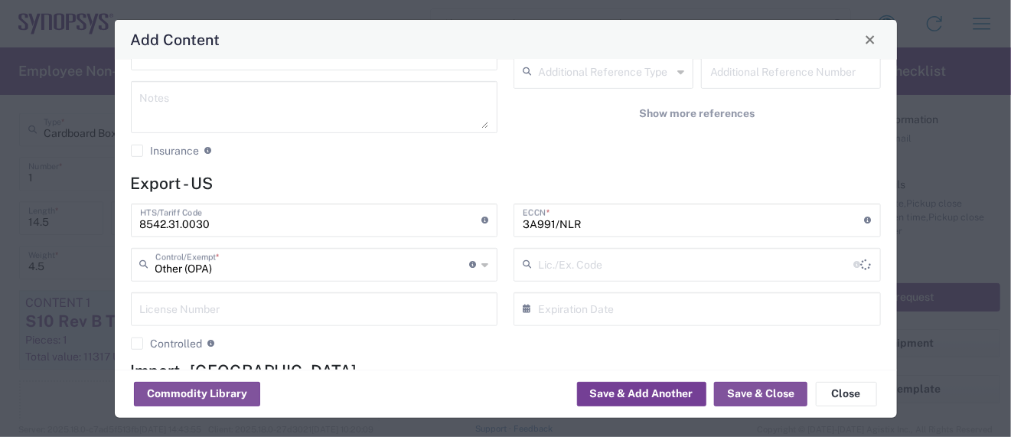
click at [659, 392] on button "Save & Add Another" at bounding box center [641, 394] width 129 height 24
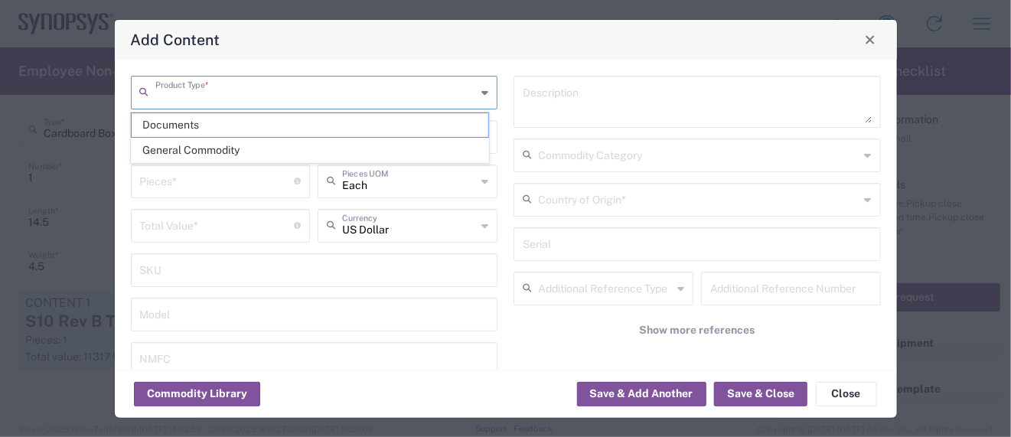
click at [210, 87] on input "text" at bounding box center [315, 91] width 321 height 27
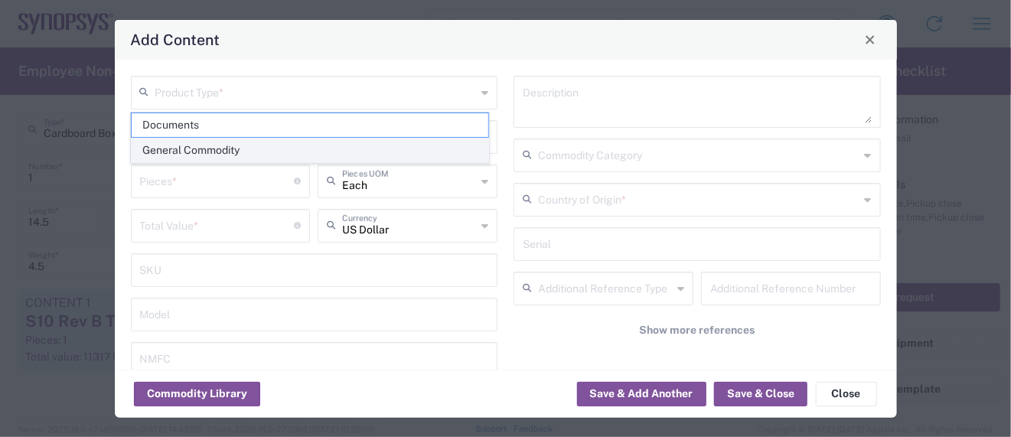
click at [193, 144] on span "General Commodity" at bounding box center [310, 150] width 356 height 24
type input "General Commodity"
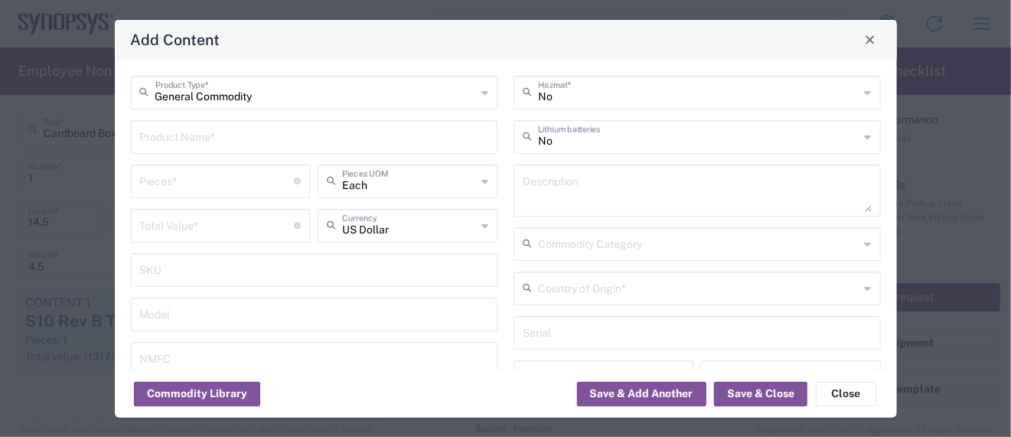
click at [134, 134] on div "Product Name *" at bounding box center [314, 137] width 367 height 34
paste input "Bullseye Cables"
type input "Bullseye Cables"
click at [543, 194] on textarea at bounding box center [696, 190] width 349 height 43
paste textarea "Bullseye Cables"
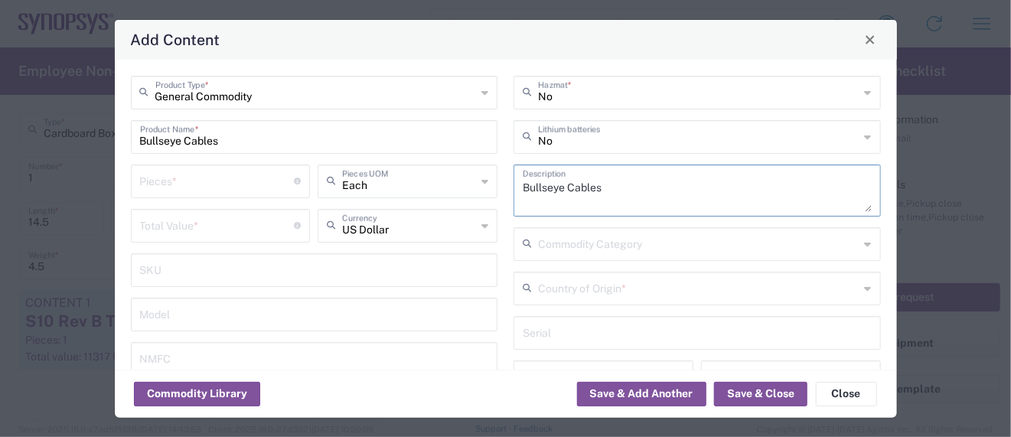
click at [513, 198] on div "Bullseye Cables Description" at bounding box center [696, 190] width 367 height 52
click at [522, 202] on textarea "Bullseye Cables" at bounding box center [696, 190] width 349 height 43
click at [601, 190] on textarea "Bullseye Cables" at bounding box center [696, 190] width 349 height 43
click at [633, 187] on textarea "Bullseye Cables -" at bounding box center [696, 190] width 349 height 43
paste textarea "Connecting cables for circuit boards"
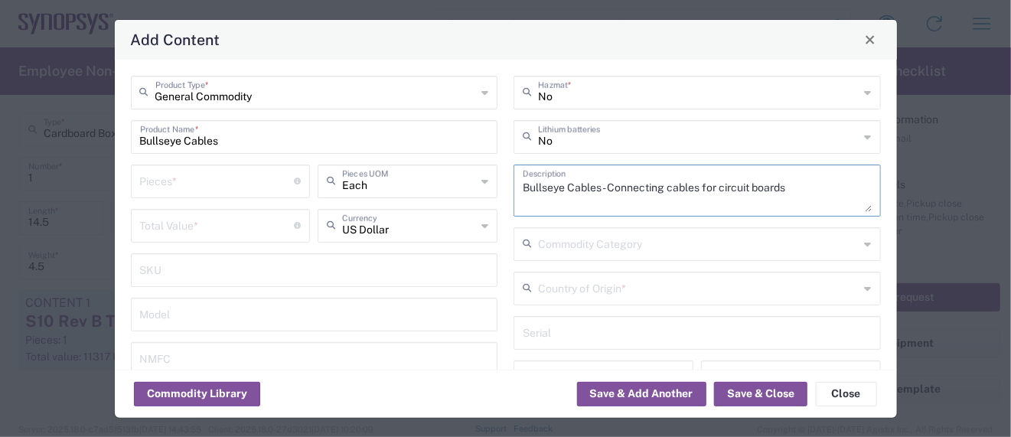
type textarea "Bullseye Cables - Connecting cables for circuit boards"
click at [223, 139] on input "Bullseye Cables" at bounding box center [314, 135] width 349 height 27
type input "Bullseye Cables, Jacks"
drag, startPoint x: 592, startPoint y: 187, endPoint x: 604, endPoint y: 181, distance: 14.0
click at [592, 187] on textarea "Bullseye Cables - Connecting cables for circuit boards" at bounding box center [696, 190] width 349 height 43
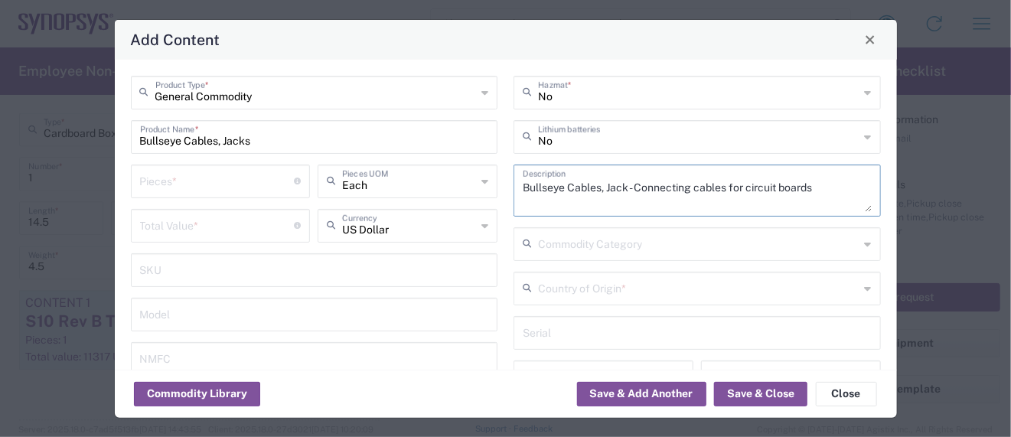
type textarea "Bullseye Cables, Jack - Connecting cables for circuit boards"
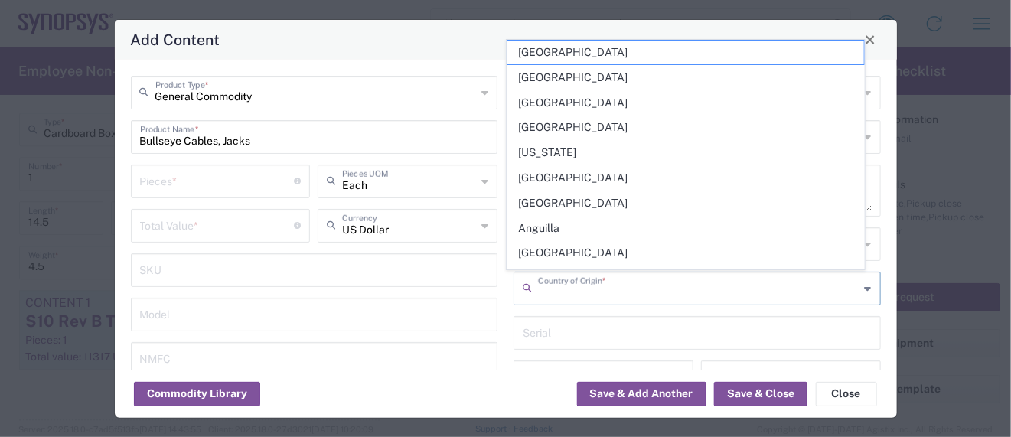
click at [599, 278] on input "text" at bounding box center [698, 287] width 321 height 27
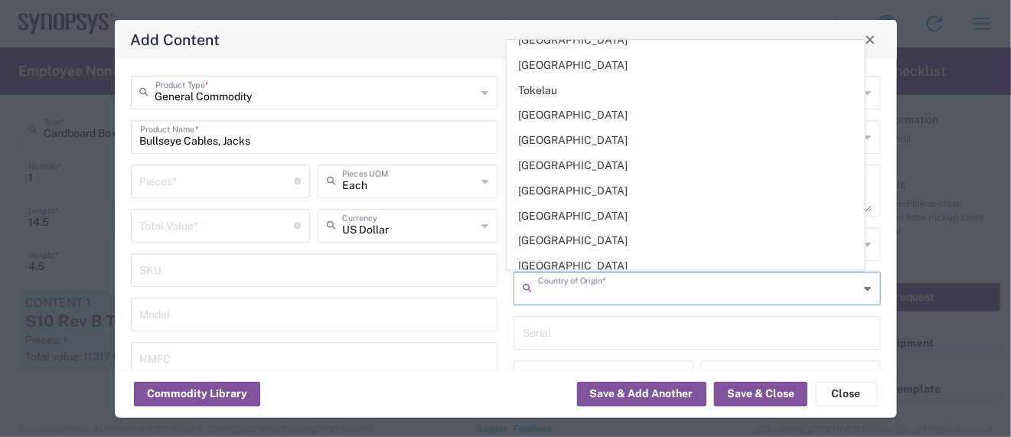
scroll to position [5599, 0]
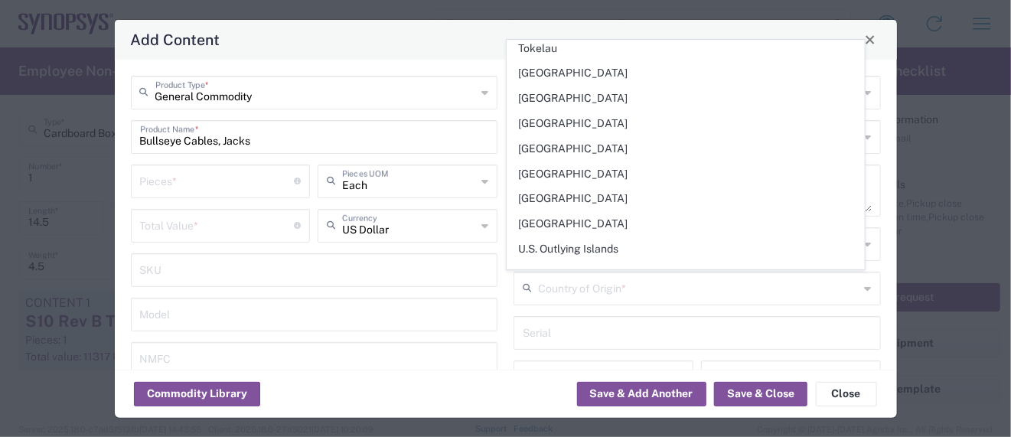
click at [625, 388] on span "United States" at bounding box center [685, 400] width 356 height 24
type input "United States"
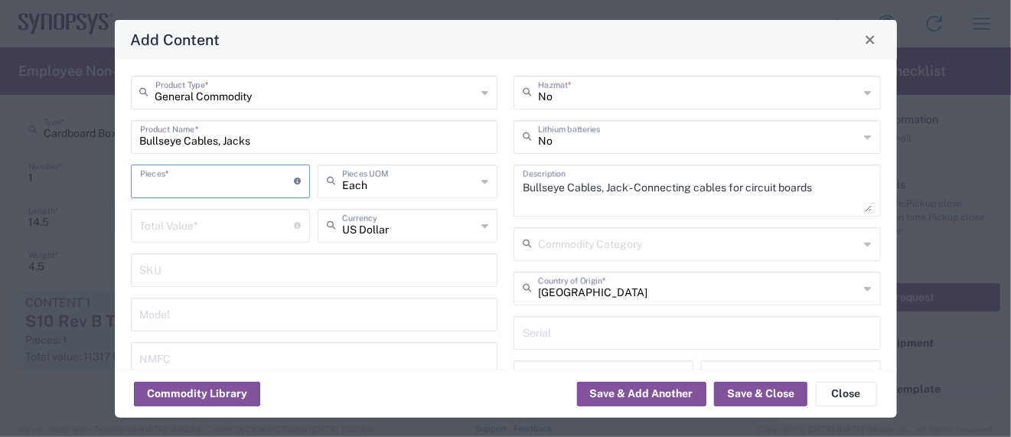
click at [183, 182] on input "number" at bounding box center [217, 180] width 155 height 27
drag, startPoint x: 165, startPoint y: 182, endPoint x: 106, endPoint y: 184, distance: 58.9
click at [106, 185] on div "Add Content General Commodity Product Type * Bullseye Cables, Jacks Product Nam…" at bounding box center [505, 218] width 1011 height 437
type input "1"
click at [155, 218] on input "number" at bounding box center [217, 224] width 155 height 27
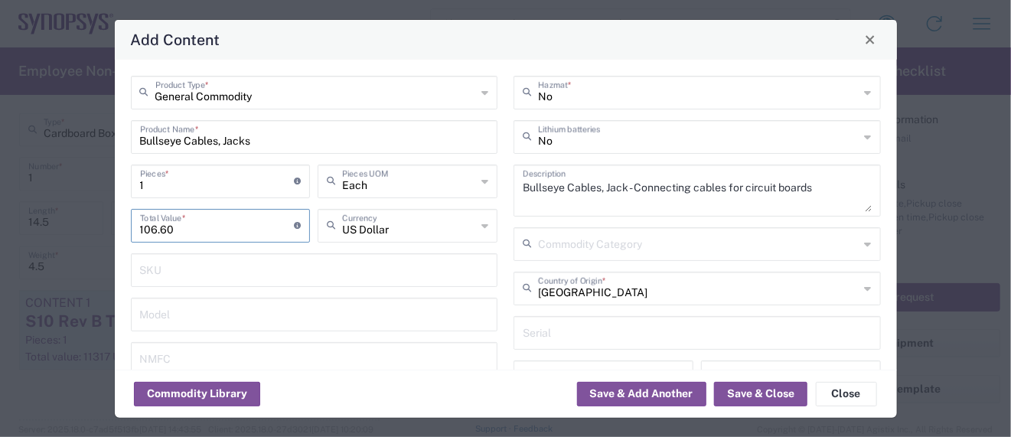
type input "106.60"
drag, startPoint x: 156, startPoint y: 184, endPoint x: 99, endPoint y: 179, distance: 56.9
click at [99, 179] on div "Add Content General Commodity Product Type * Bullseye Cables, Jacks Product Nam…" at bounding box center [505, 218] width 1011 height 437
type input "8"
type input "852.8"
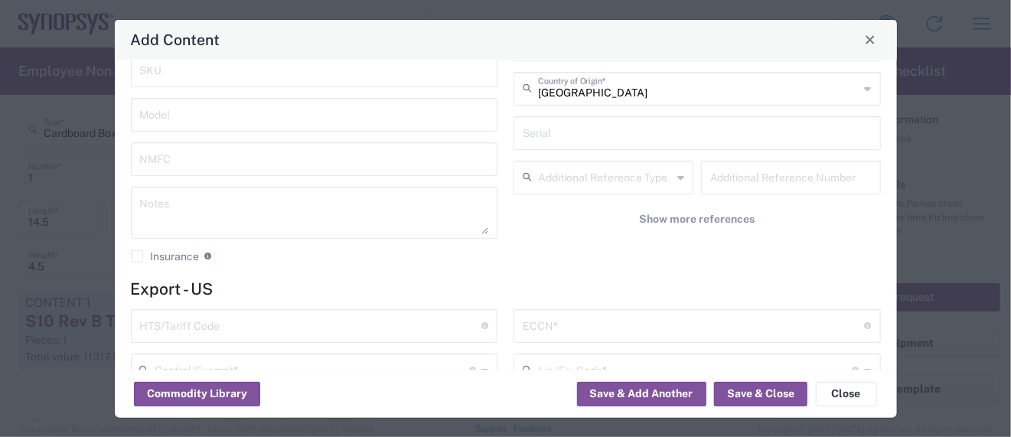
scroll to position [203, 0]
type input "8"
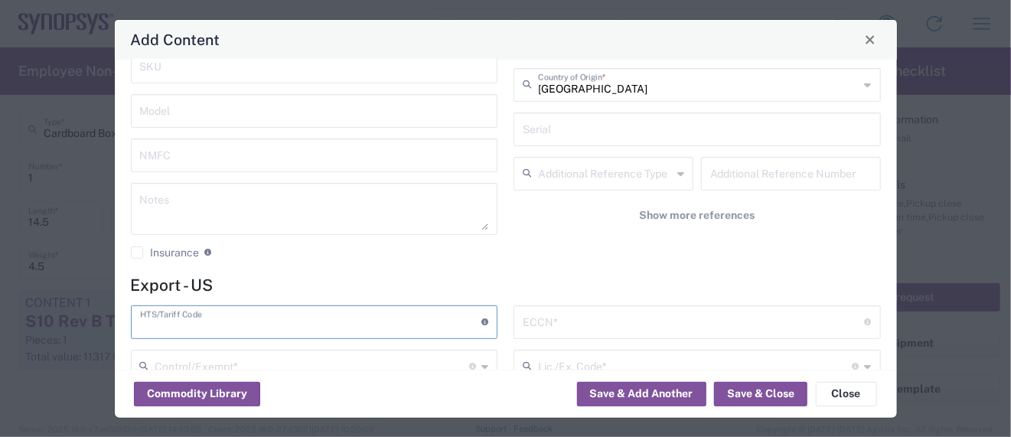
click at [194, 317] on input "text" at bounding box center [311, 321] width 342 height 27
paste input "8544.20.0000"
type input "8544.20.0000"
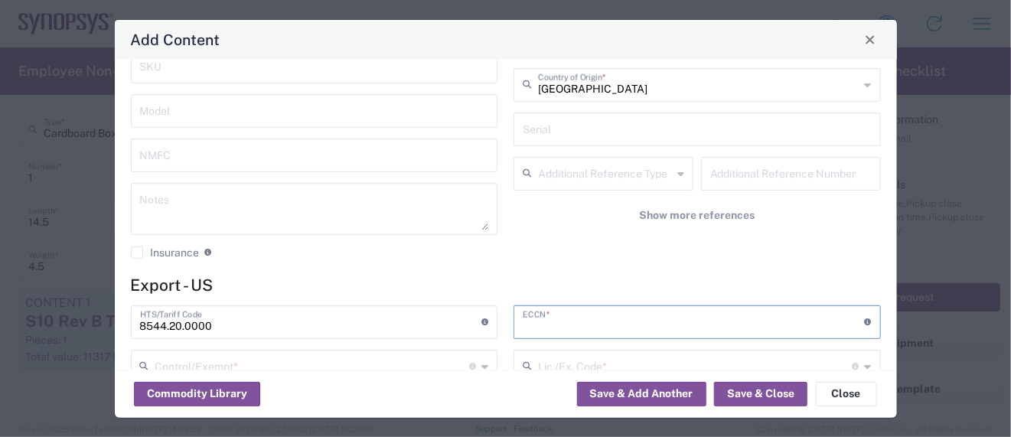
click at [566, 317] on input "text" at bounding box center [693, 321] width 342 height 27
paste input "EAR99/NLR"
type input "EAR99/NLR"
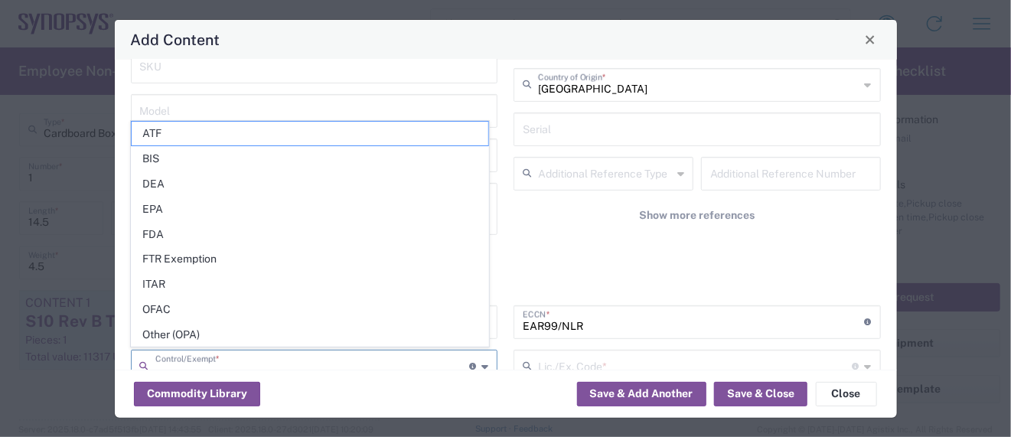
click at [249, 357] on input "text" at bounding box center [312, 365] width 314 height 27
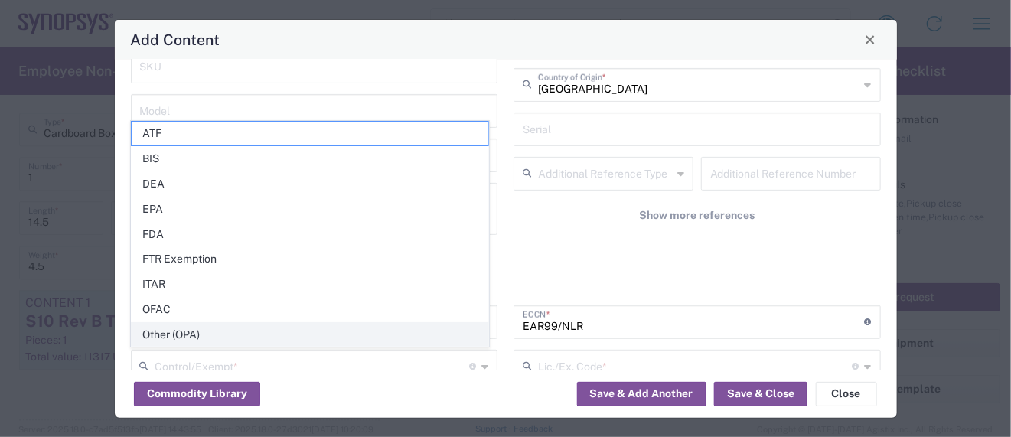
click at [179, 327] on span "Other (OPA)" at bounding box center [310, 335] width 356 height 24
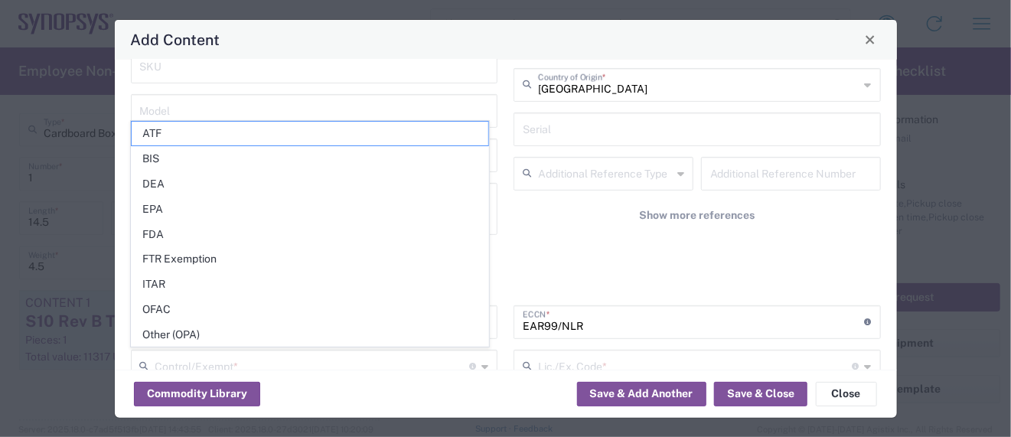
type input "Other (OPA)"
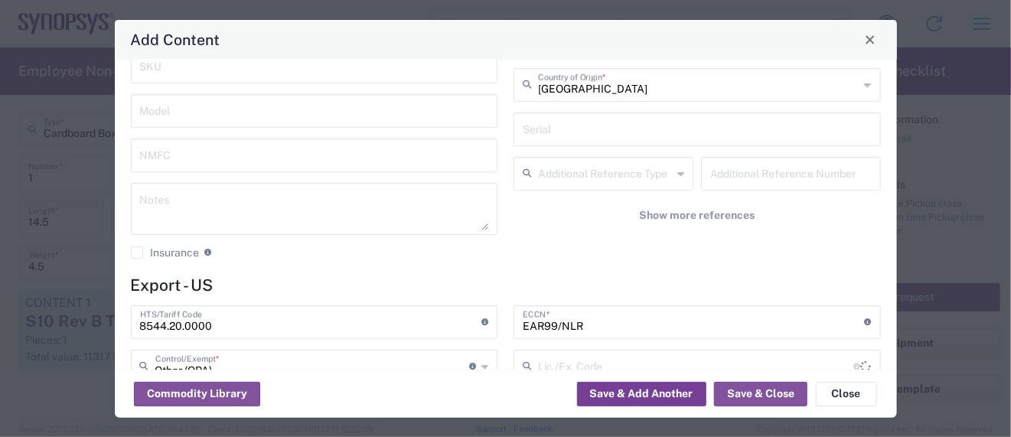
click at [612, 397] on button "Save & Add Another" at bounding box center [641, 394] width 129 height 24
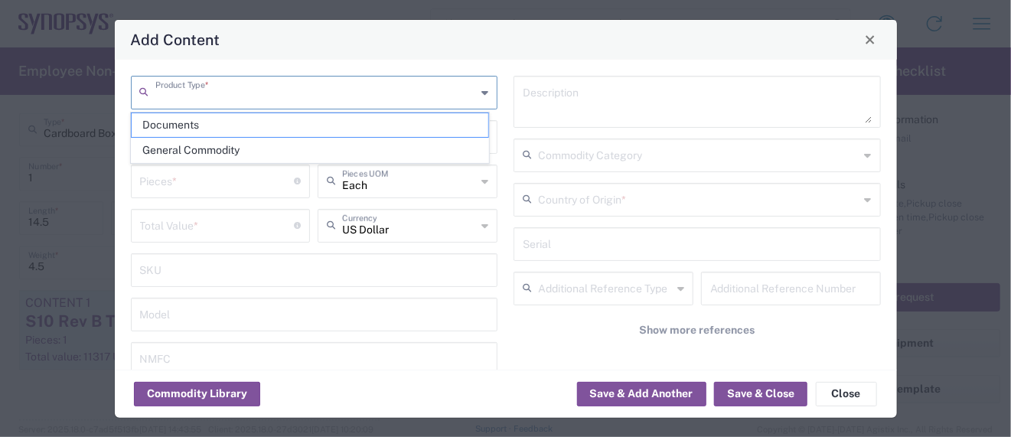
click at [200, 90] on input "text" at bounding box center [315, 91] width 321 height 27
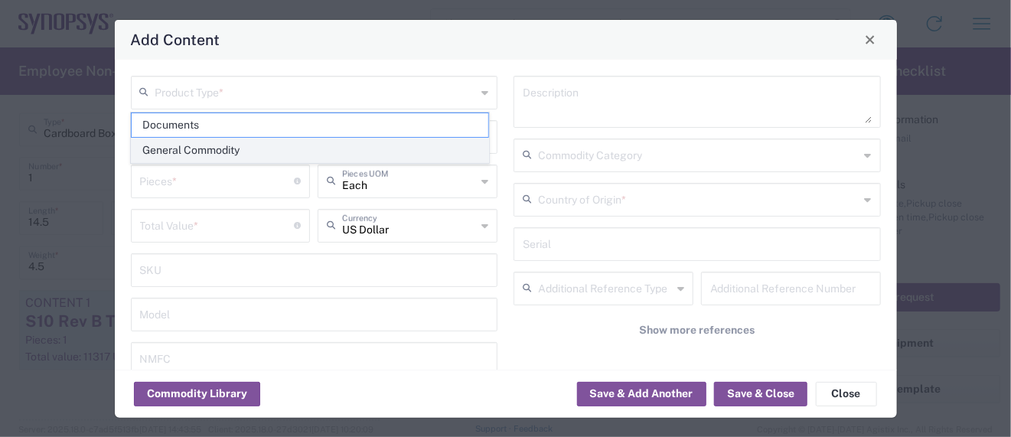
click at [188, 144] on span "General Commodity" at bounding box center [310, 150] width 356 height 24
type input "General Commodity"
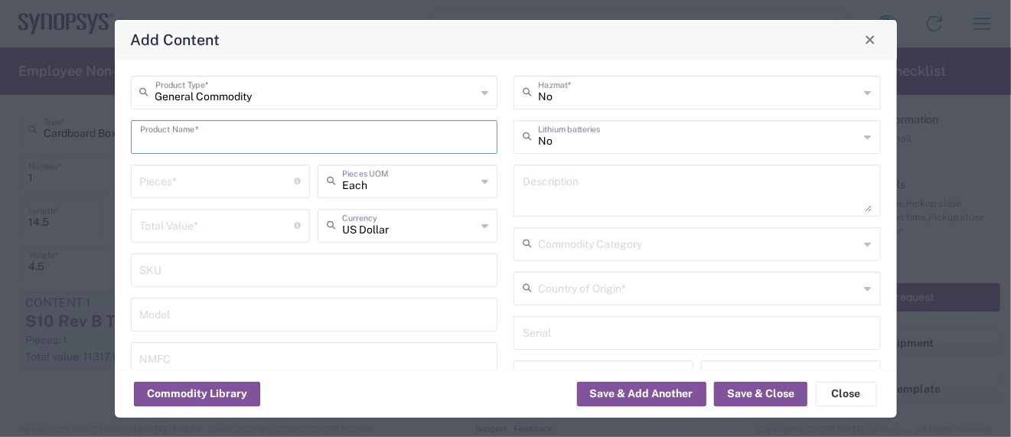
click at [184, 138] on input "text" at bounding box center [314, 135] width 349 height 27
drag, startPoint x: 245, startPoint y: 138, endPoint x: 106, endPoint y: 130, distance: 138.7
click at [106, 130] on div "Add Content General Commodity Product Type * Bullseye cables, Plug Product Name…" at bounding box center [505, 218] width 1011 height 437
click at [211, 141] on input "Bullseye cables, Plug" at bounding box center [314, 135] width 349 height 27
drag, startPoint x: 272, startPoint y: 140, endPoint x: -213, endPoint y: 109, distance: 486.8
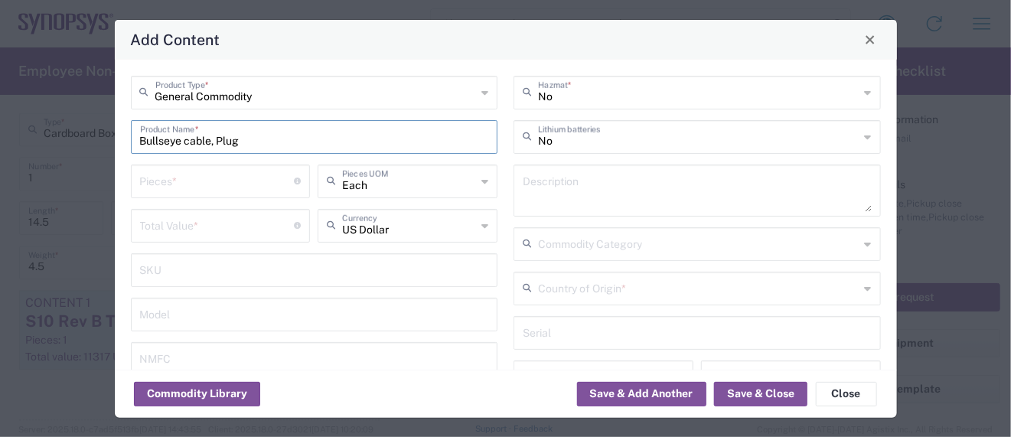
click at [0, 109] on html "Shipment request Shipment tracking Employee non-product shipment request My shi…" at bounding box center [505, 218] width 1011 height 437
type input "Bullseye cable, Plug"
click at [574, 186] on textarea at bounding box center [696, 190] width 349 height 43
paste textarea "Bullseye cable, Plug"
click at [659, 195] on textarea "Bullseye cable, Plug -" at bounding box center [696, 190] width 349 height 43
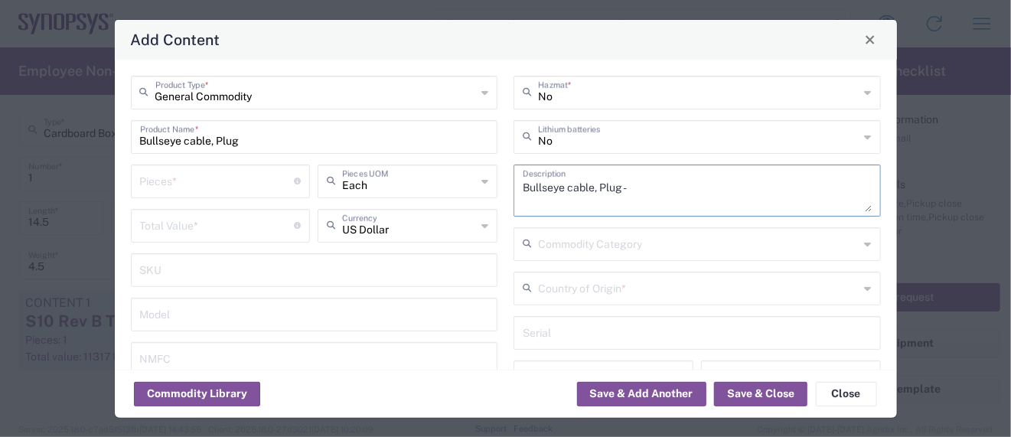
paste textarea "Connecting cables for circuit boards"
type textarea "Bullseye cable, Plug - Connecting cables for circuit boards"
click at [210, 138] on input "Bullseye cable, Plug" at bounding box center [314, 135] width 349 height 27
type input "Bullseye cables, Plug"
click at [620, 287] on input "text" at bounding box center [698, 287] width 321 height 27
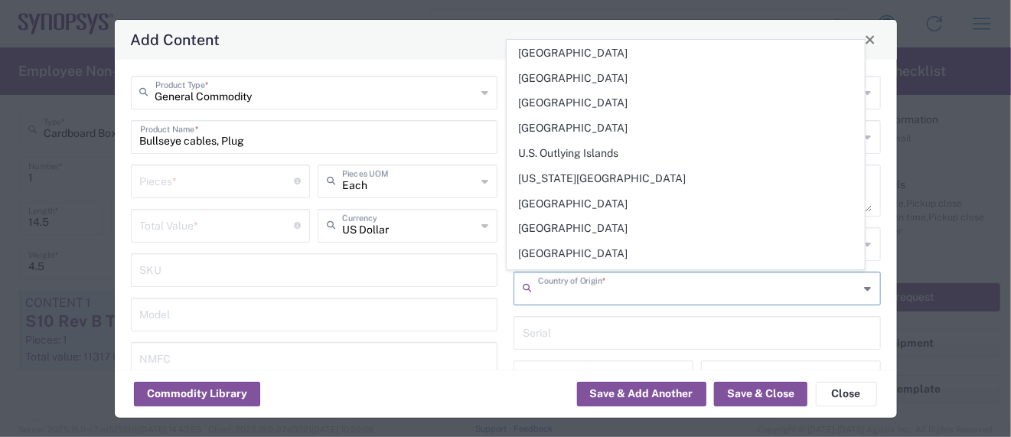
scroll to position [5630, 0]
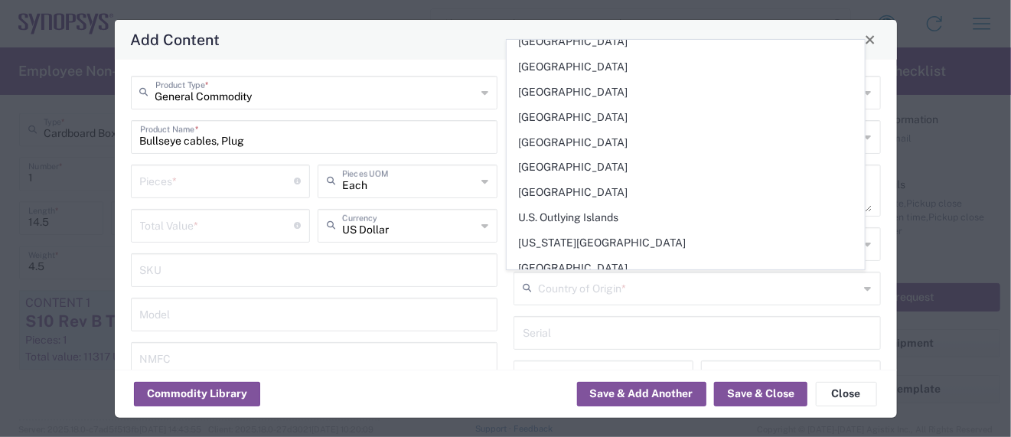
click at [561, 356] on span "United States" at bounding box center [685, 368] width 356 height 24
type input "United States"
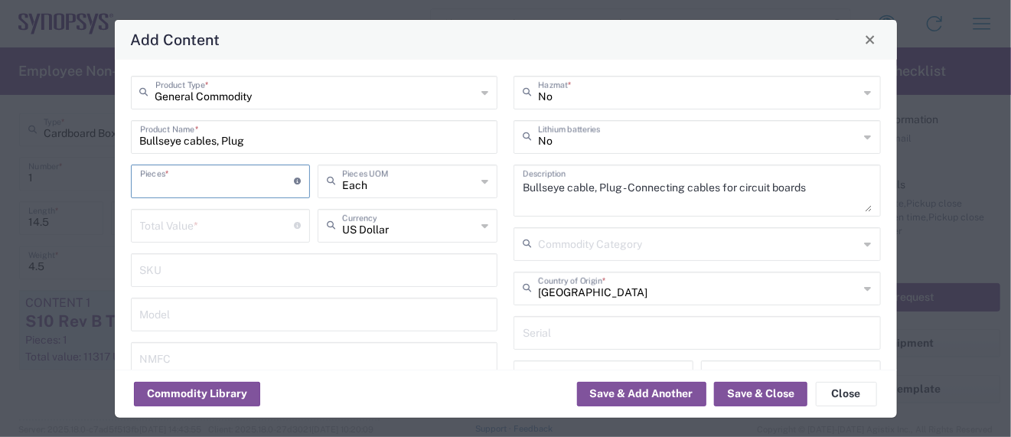
click at [180, 187] on input "number" at bounding box center [217, 180] width 155 height 27
type input "1"
click at [173, 212] on input "number" at bounding box center [217, 224] width 155 height 27
click at [167, 223] on input "number" at bounding box center [217, 224] width 155 height 27
type input "105.13"
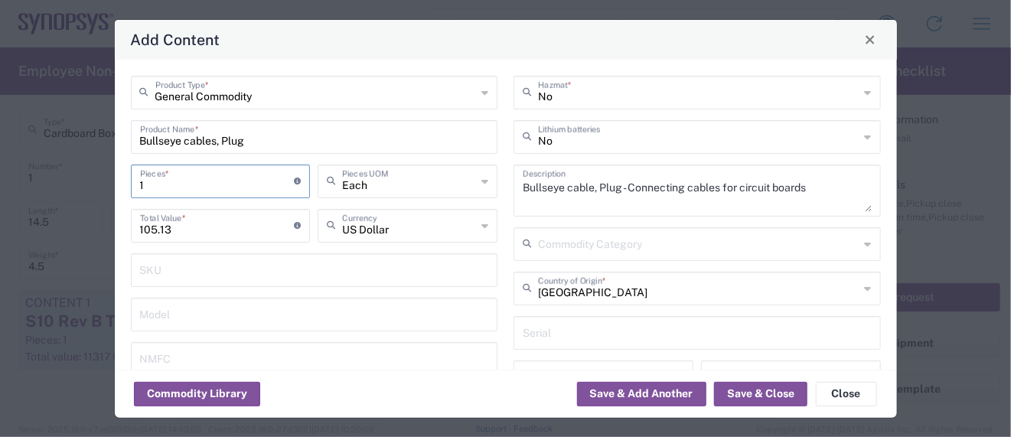
drag, startPoint x: 151, startPoint y: 184, endPoint x: 98, endPoint y: 184, distance: 52.8
click at [98, 184] on div "Add Content General Commodity Product Type * Bullseye cables, Plug Product Name…" at bounding box center [505, 218] width 1011 height 437
type input "8"
type input "841.04"
type input "8"
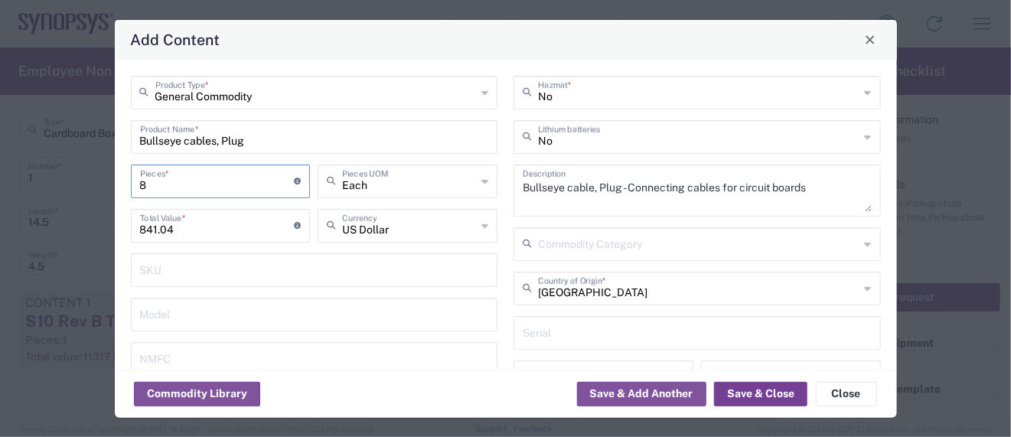
click at [737, 390] on button "Save & Close" at bounding box center [760, 394] width 93 height 24
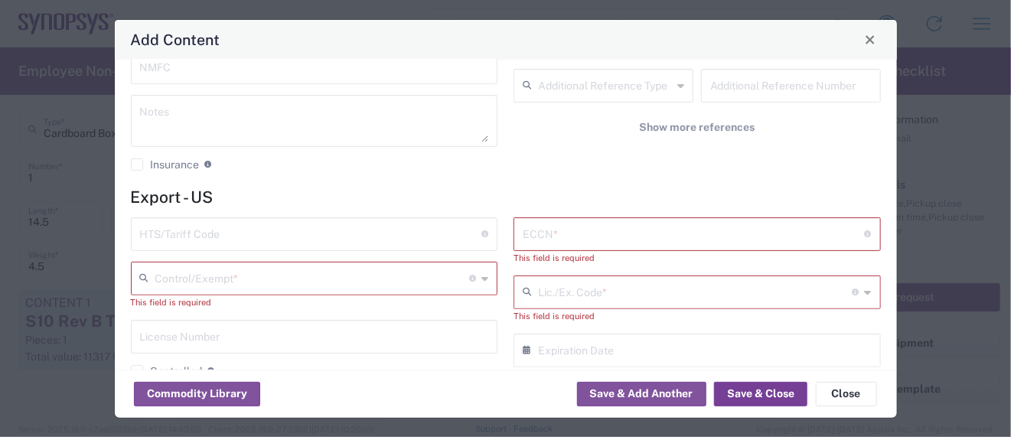
scroll to position [305, 0]
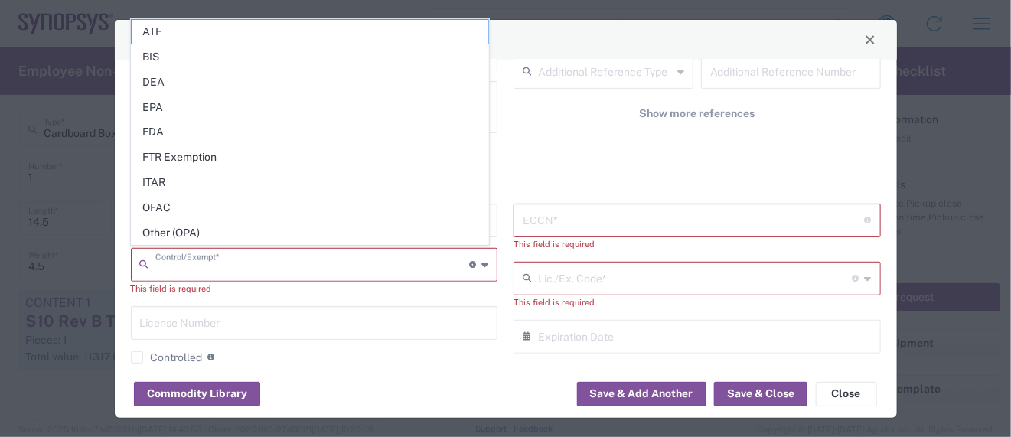
click at [185, 270] on input "text" at bounding box center [312, 263] width 314 height 27
paste input "8544.20.0000"
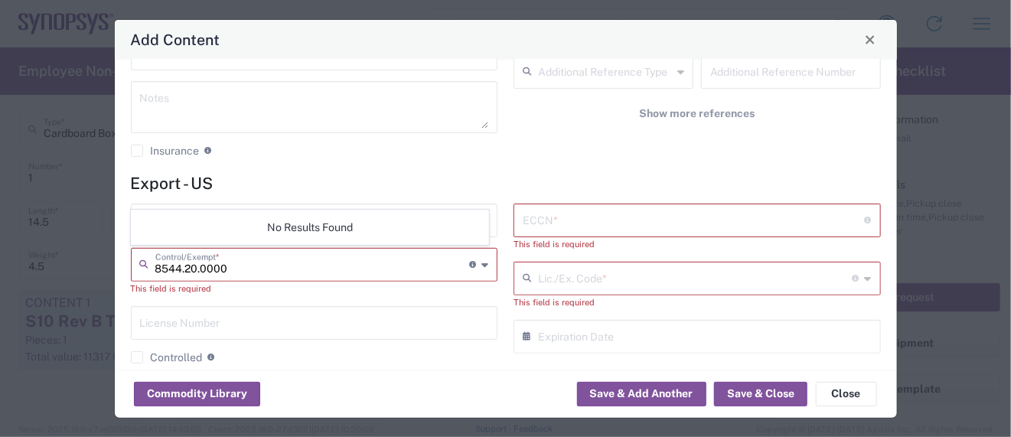
type input "8544.20.0000"
click at [575, 225] on input "text" at bounding box center [693, 219] width 342 height 27
paste input "EAR99/NLR"
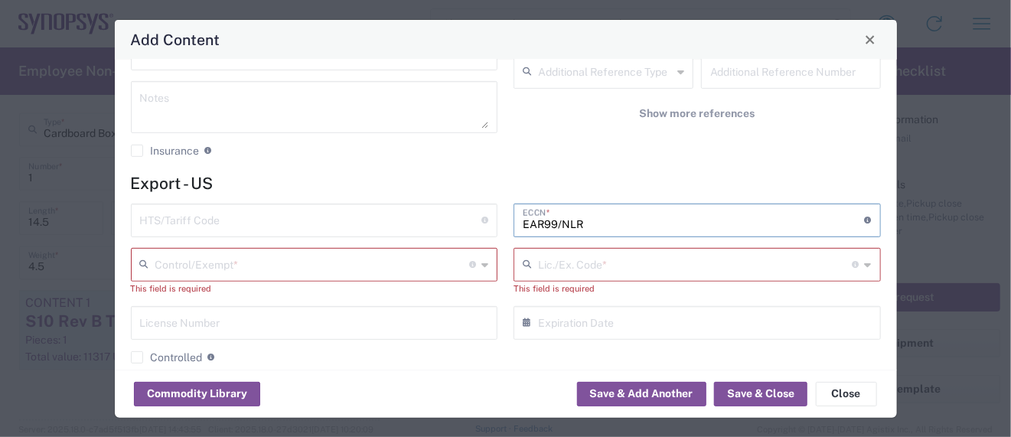
type input "EAR99/NLR"
click at [226, 215] on input "text" at bounding box center [311, 219] width 342 height 27
paste input "8544.20.0000"
type input "8544.20.0000"
click at [200, 261] on input "text" at bounding box center [312, 263] width 314 height 27
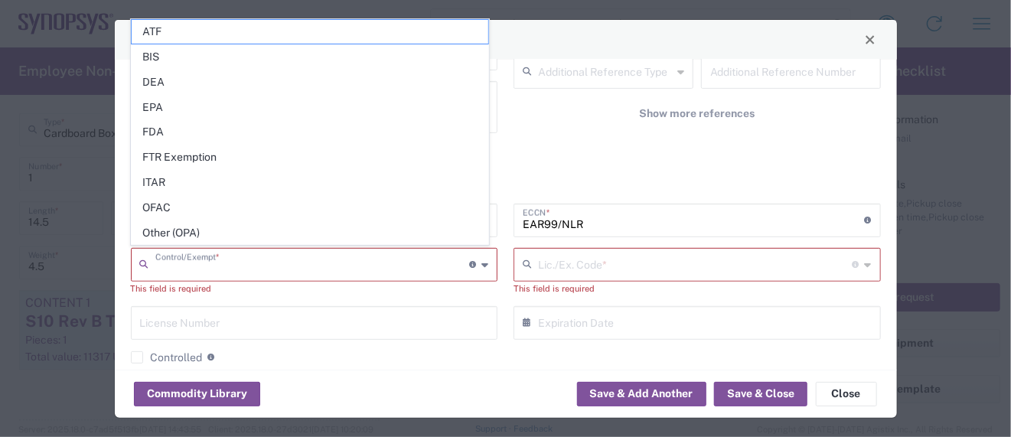
click at [188, 234] on span "Other (OPA)" at bounding box center [310, 233] width 356 height 24
type input "Other (OPA)"
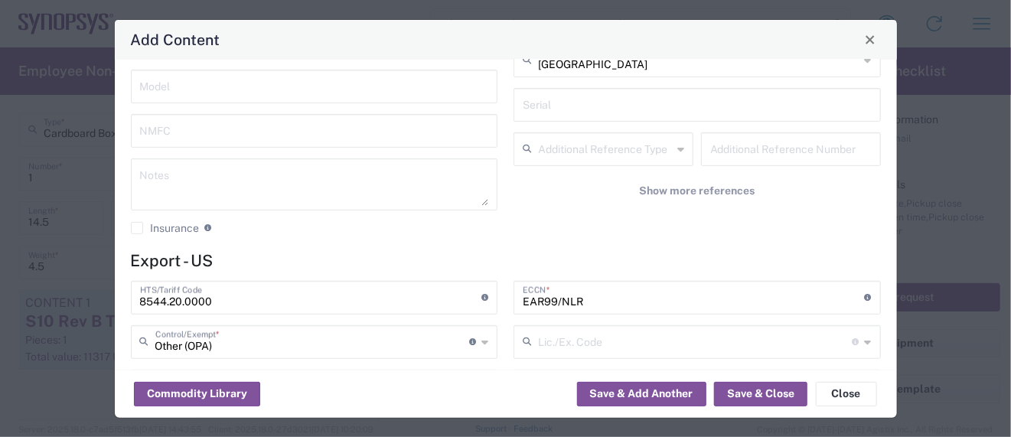
scroll to position [102, 0]
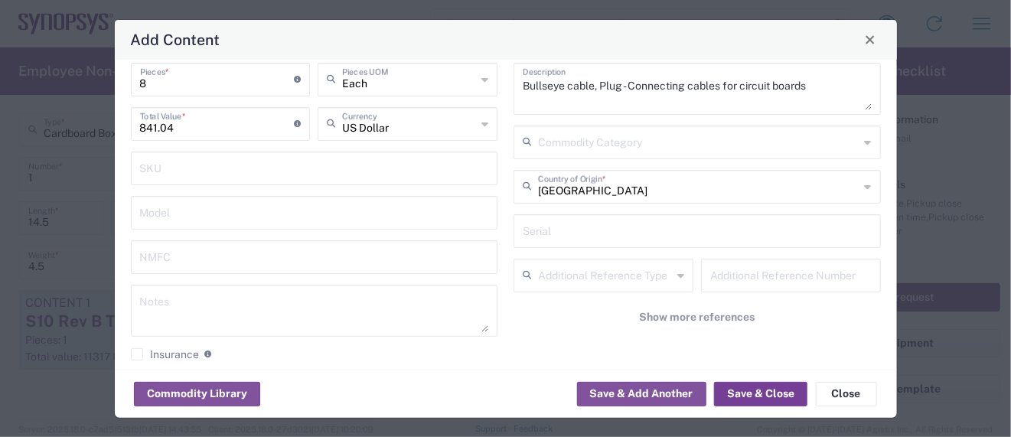
click at [738, 392] on button "Save & Close" at bounding box center [760, 394] width 93 height 24
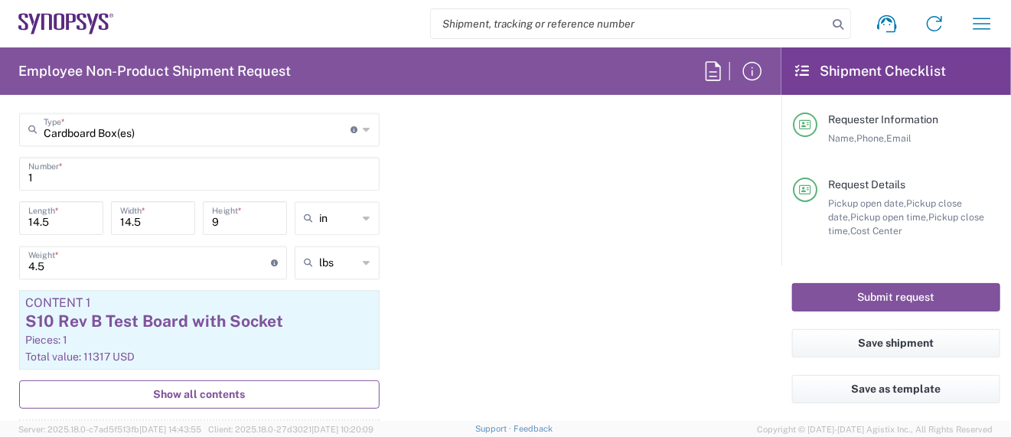
click at [208, 387] on span "Show all contents" at bounding box center [199, 394] width 92 height 15
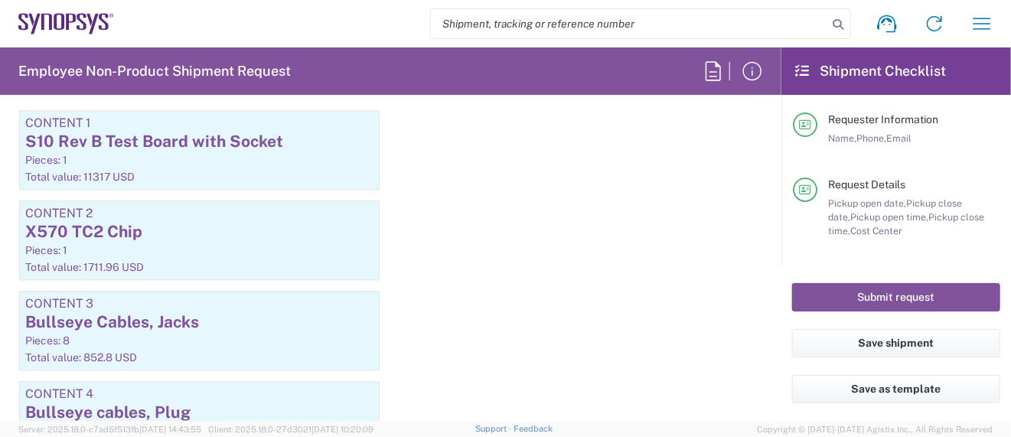
scroll to position [1632, 0]
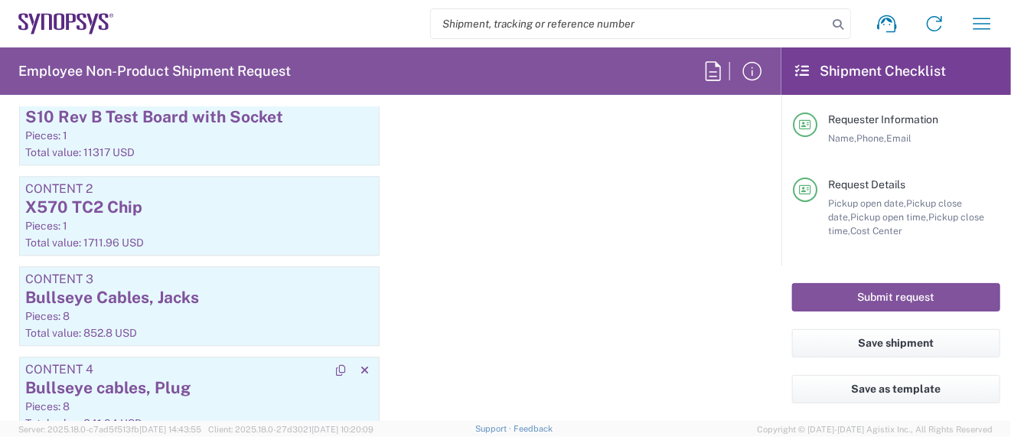
click at [145, 399] on div "Pieces: 8" at bounding box center [199, 406] width 348 height 14
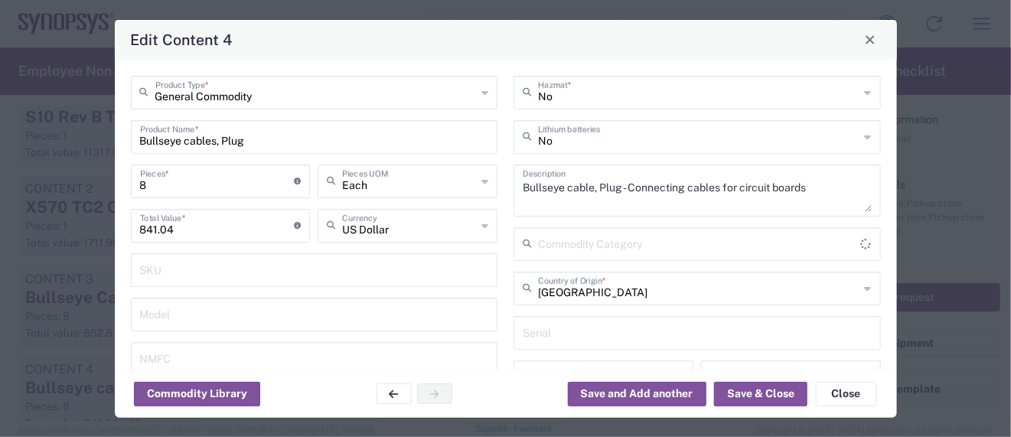
click at [145, 392] on button "Commodity Library" at bounding box center [197, 394] width 126 height 24
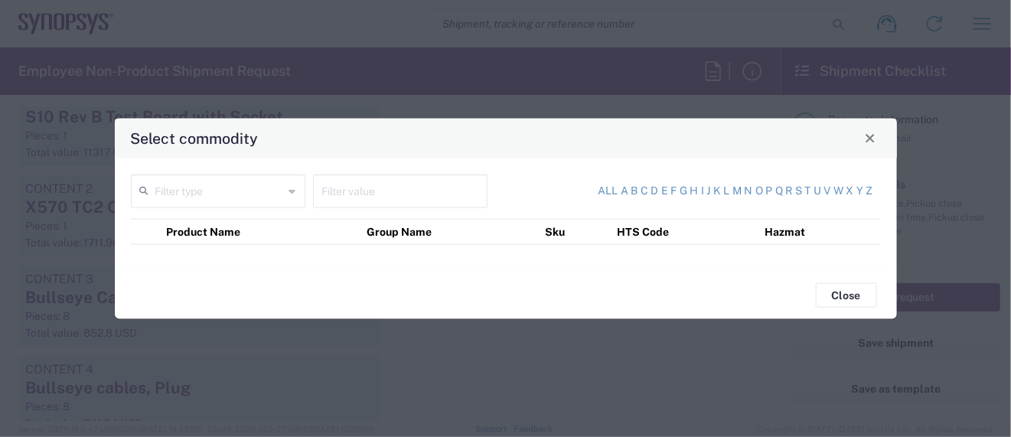
type input "Other (OPA)"
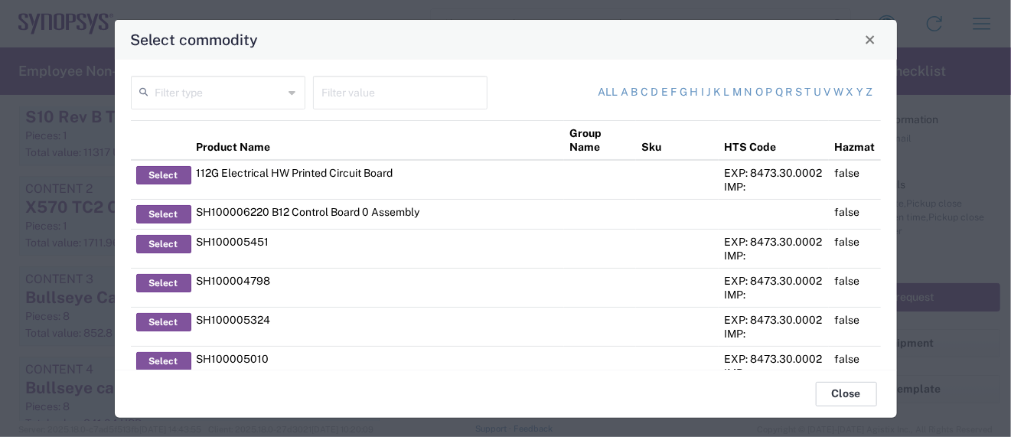
click at [851, 399] on button "Close" at bounding box center [845, 394] width 61 height 24
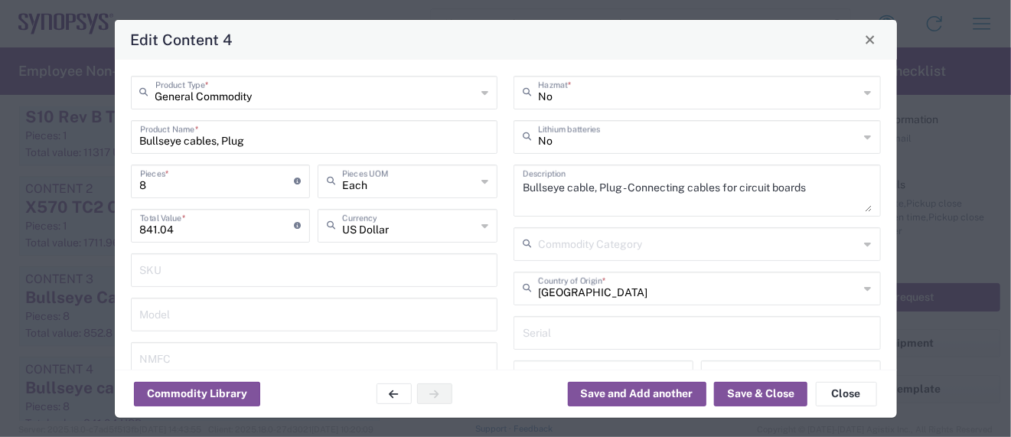
click at [188, 139] on input "Bullseye cables, Plug" at bounding box center [314, 135] width 349 height 27
type input "Bullseye Cables, Plug"
click at [751, 395] on button "Save & Close" at bounding box center [760, 394] width 93 height 24
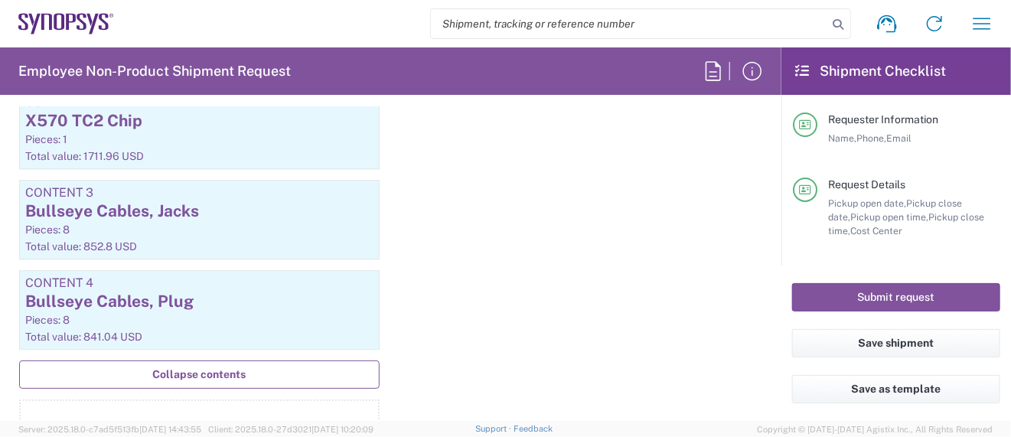
scroll to position [1733, 0]
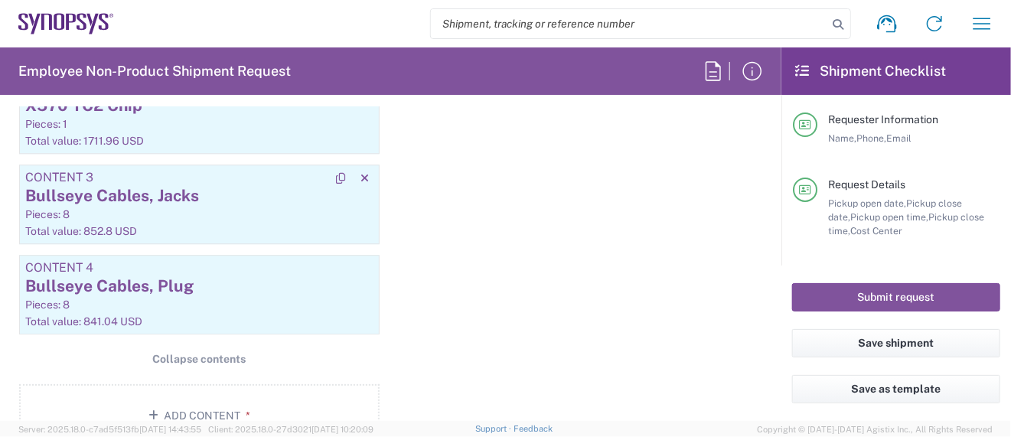
click at [186, 192] on div "Bullseye Cables, Jacks" at bounding box center [199, 195] width 348 height 23
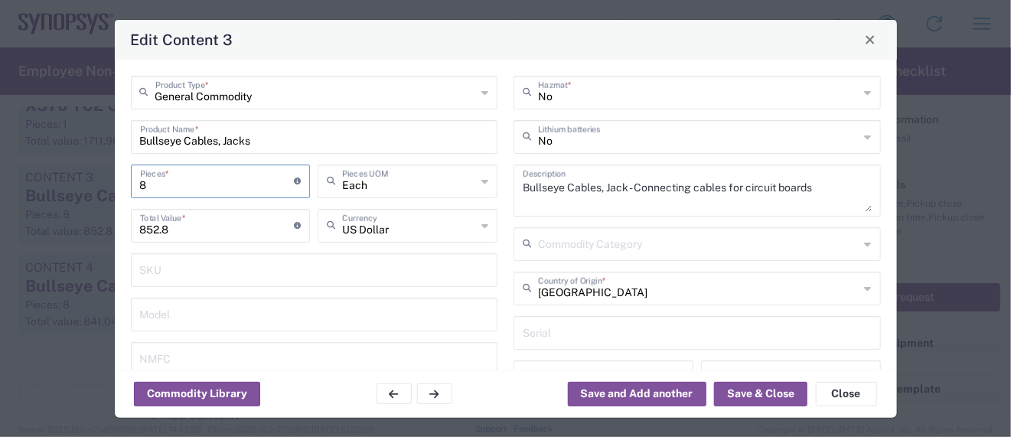
click at [186, 192] on input "8" at bounding box center [217, 180] width 155 height 27
type input "Other (OPA)"
click at [266, 141] on input "Bullseye Cables, Jacks" at bounding box center [314, 135] width 349 height 27
type input "Bullseye Cables, Jack"
click at [748, 395] on button "Save & Close" at bounding box center [760, 394] width 93 height 24
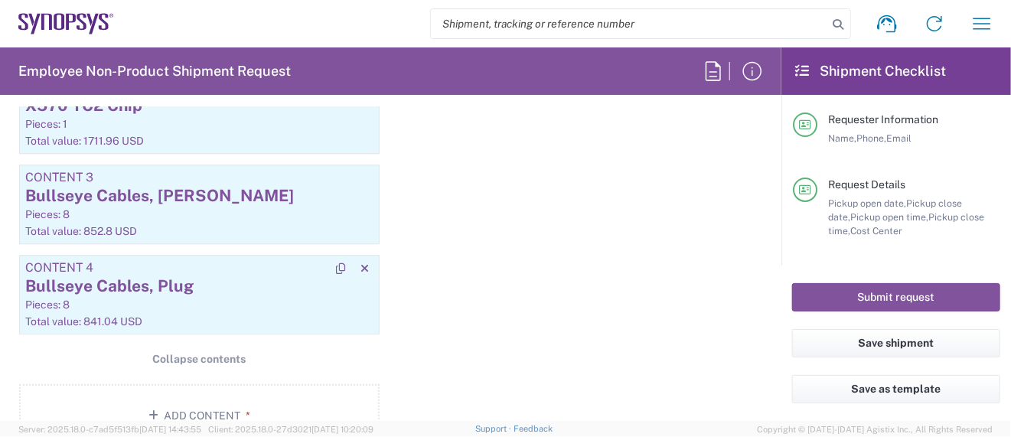
click at [241, 303] on div "Pieces: 8" at bounding box center [199, 305] width 348 height 14
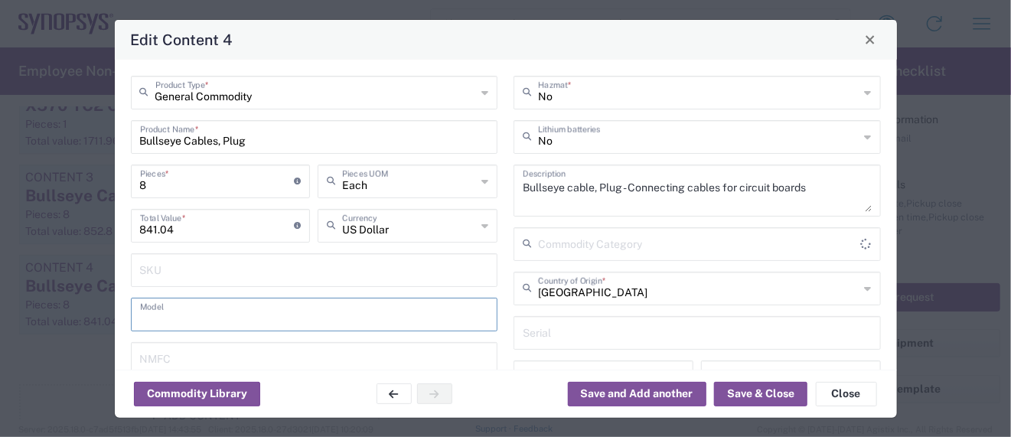
type input "Other (OPA)"
click at [241, 303] on input "text" at bounding box center [314, 313] width 349 height 27
click at [748, 399] on button "Save & Close" at bounding box center [760, 394] width 93 height 24
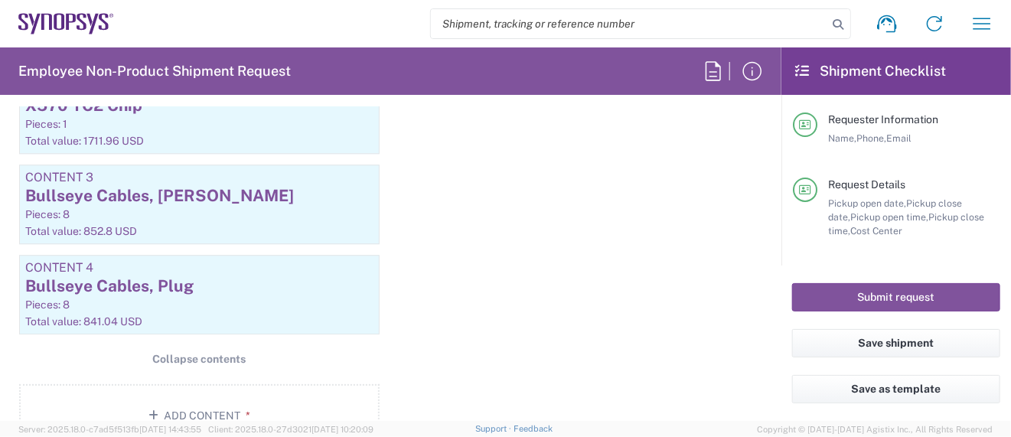
scroll to position [1632, 0]
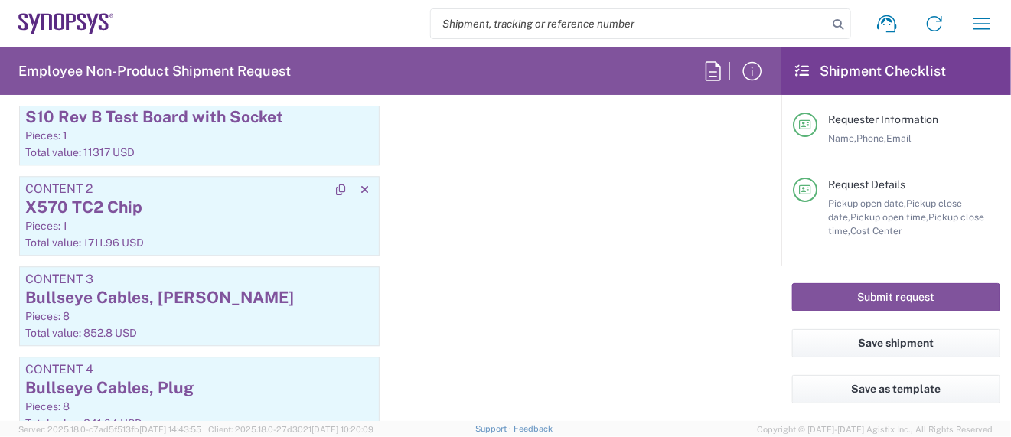
click at [175, 229] on article "Content 2 X570 TC2 Chip Pieces: 1 Total value: 1711.96 USD" at bounding box center [199, 216] width 360 height 80
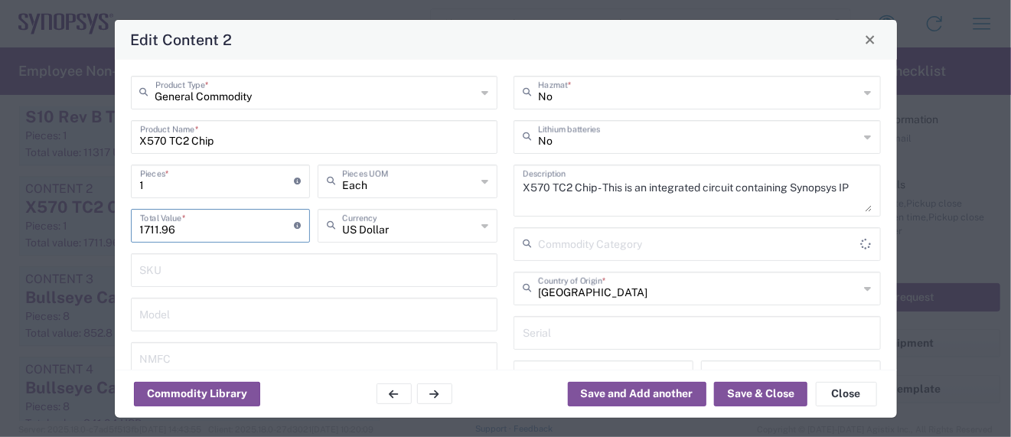
click at [175, 229] on input "1711.96" at bounding box center [217, 224] width 155 height 27
type input "Other (OPA)"
drag, startPoint x: 145, startPoint y: 139, endPoint x: 109, endPoint y: 138, distance: 36.0
click at [109, 138] on div "Edit Content 2 General Commodity Product Type * X570 TC2 Chip Product Name * 1 …" at bounding box center [505, 218] width 1011 height 437
type input "x570 TC2 Chip"
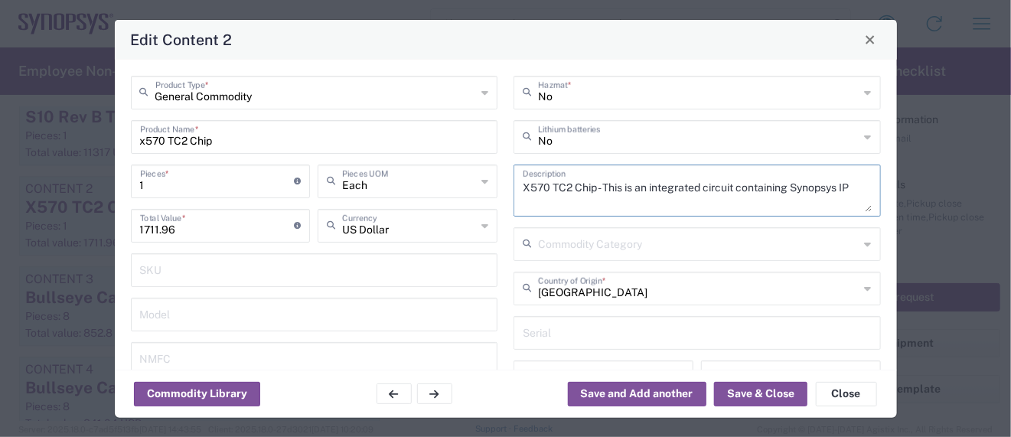
drag, startPoint x: 521, startPoint y: 185, endPoint x: 465, endPoint y: 187, distance: 55.9
click at [465, 187] on div "General Commodity Product Type * x570 TC2 Chip Product Name * 1 Pieces * Number…" at bounding box center [505, 275] width 766 height 398
type textarea "x570 TC2 Chip - This is an integrated circuit containing Synopsys IP"
click at [747, 390] on button "Save & Close" at bounding box center [760, 394] width 93 height 24
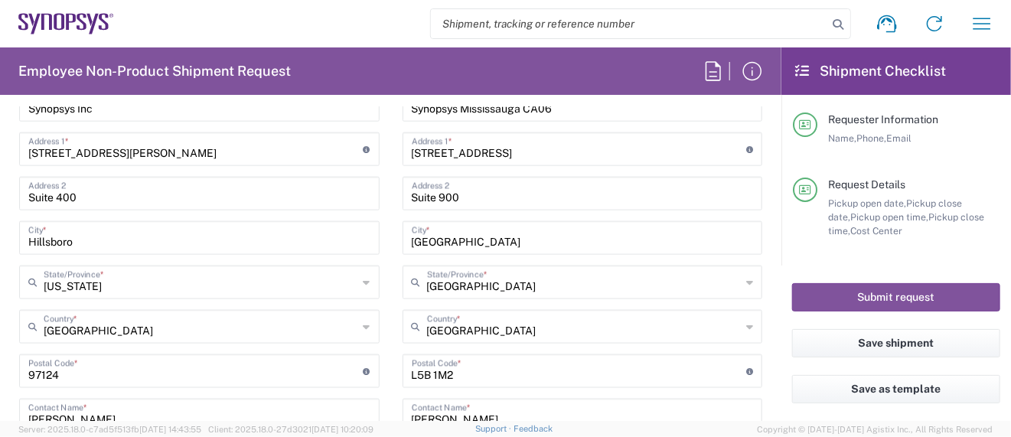
scroll to position [714, 0]
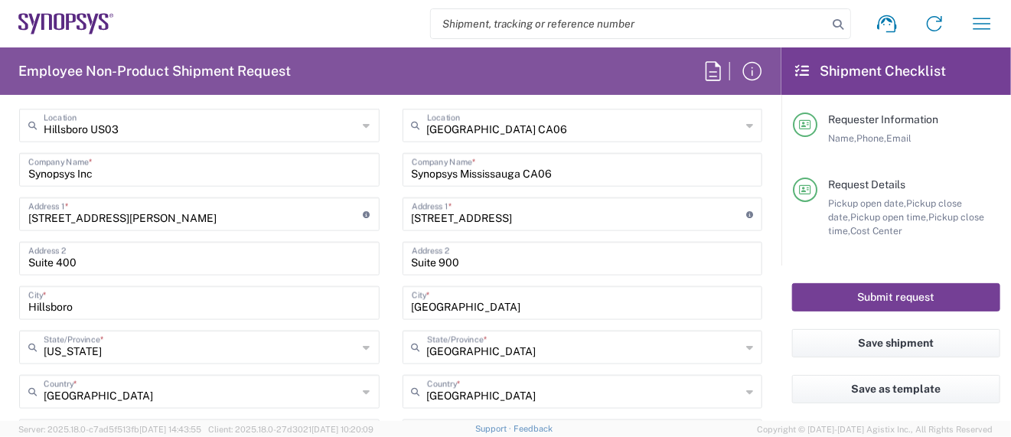
click at [848, 294] on button "Submit request" at bounding box center [896, 297] width 208 height 28
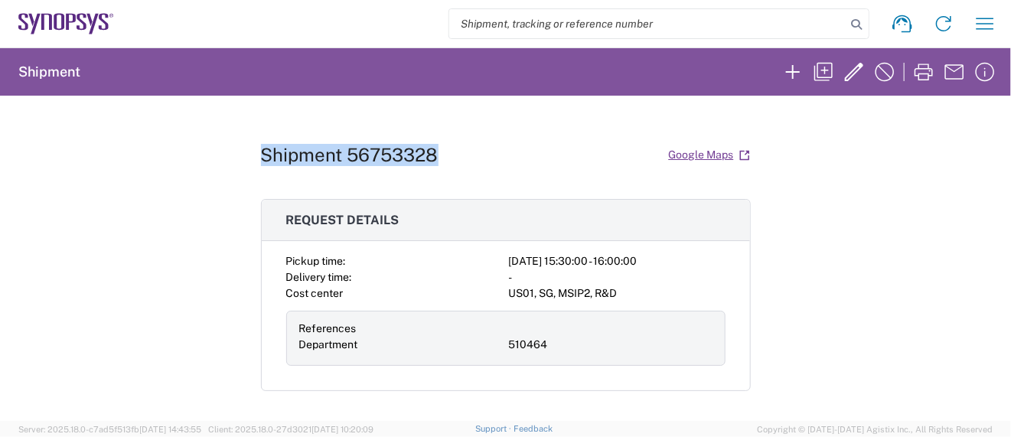
drag, startPoint x: 253, startPoint y: 149, endPoint x: 475, endPoint y: 148, distance: 221.8
click at [475, 148] on div "Shipment 56753328 Google Maps" at bounding box center [506, 155] width 490 height 27
copy h1 "Shipment 56753328"
drag, startPoint x: 906, startPoint y: 7, endPoint x: 329, endPoint y: 170, distance: 599.4
click at [328, 171] on div "Shipment 56753328 Google Maps Request details Pickup time: 2025-09-08 15:30:00 …" at bounding box center [506, 258] width 490 height 325
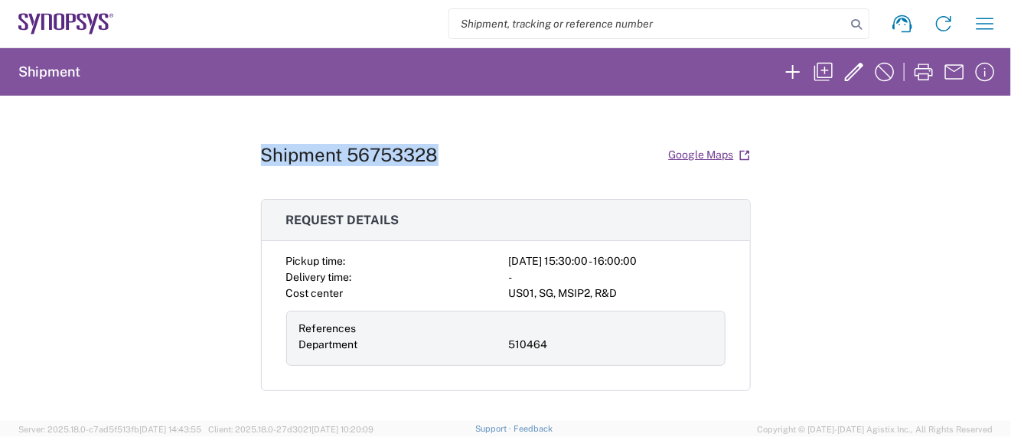
drag, startPoint x: 255, startPoint y: 148, endPoint x: 427, endPoint y: 160, distance: 172.6
click at [427, 160] on h1 "Shipment 56753328" at bounding box center [349, 155] width 177 height 22
click at [347, 155] on h1 "Shipment 56753328" at bounding box center [349, 155] width 177 height 22
drag, startPoint x: 341, startPoint y: 152, endPoint x: 430, endPoint y: 151, distance: 88.8
click at [430, 151] on h1 "Shipment 56753328" at bounding box center [349, 155] width 177 height 22
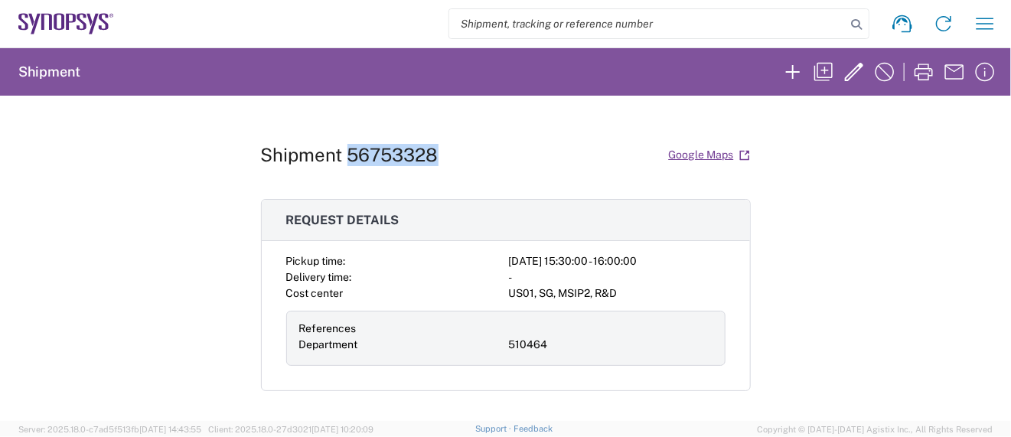
copy h1 "56753328"
